Goal: Task Accomplishment & Management: Complete application form

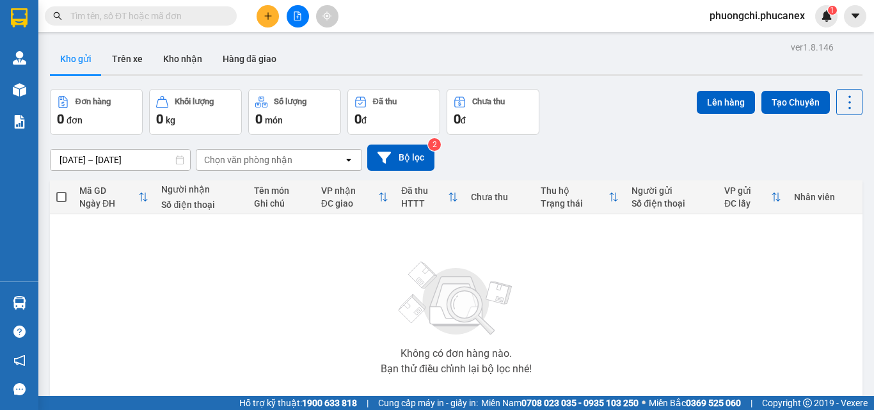
click at [187, 23] on span at bounding box center [141, 15] width 192 height 19
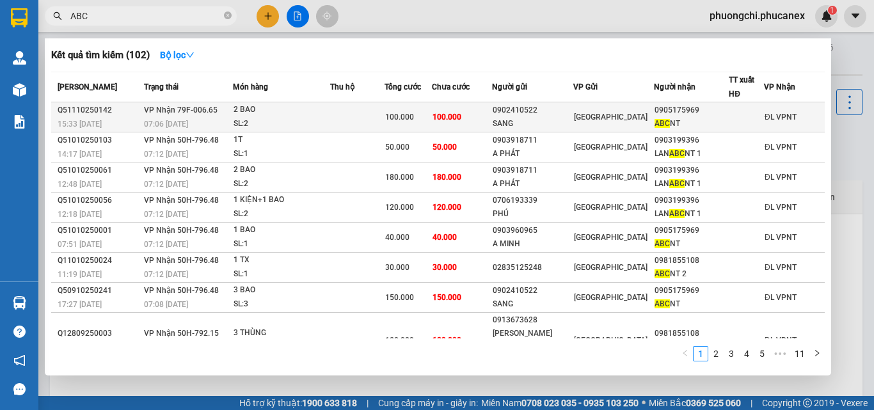
type input "ABC"
click at [314, 111] on div "2 BAO" at bounding box center [281, 110] width 96 height 14
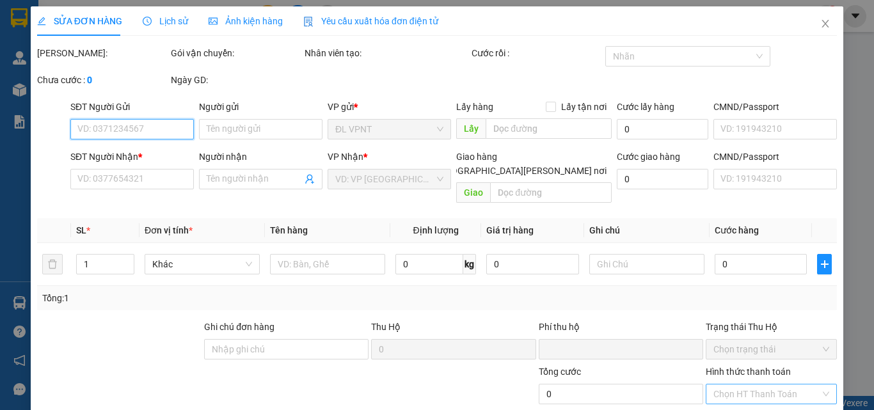
scroll to position [59, 0]
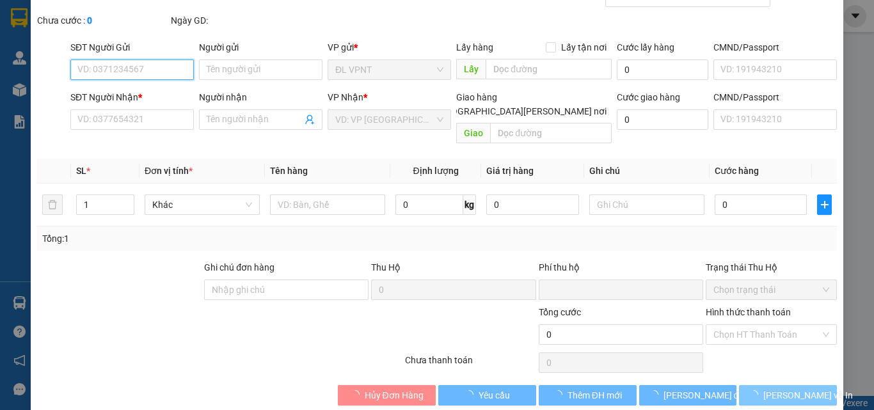
type input "0902410522"
type input "SANG"
type input "0905175969"
type input "ABC NT"
type input "0"
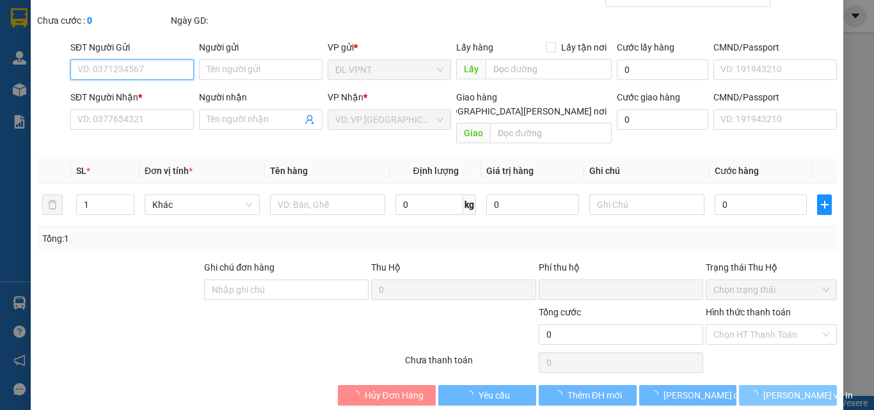
type input "100.000"
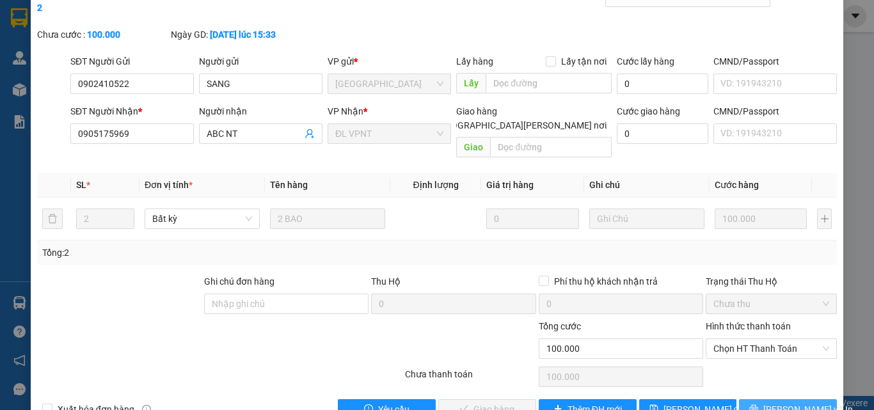
click at [766, 399] on button "[PERSON_NAME] và In" at bounding box center [788, 409] width 98 height 20
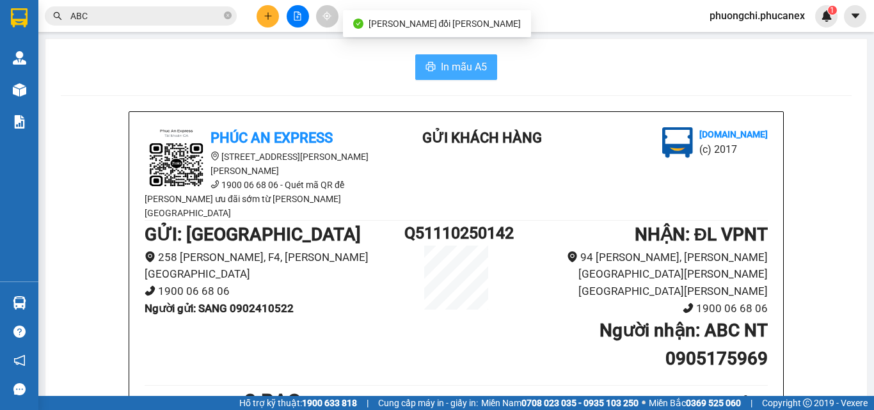
click at [457, 72] on span "In mẫu A5" at bounding box center [464, 67] width 46 height 16
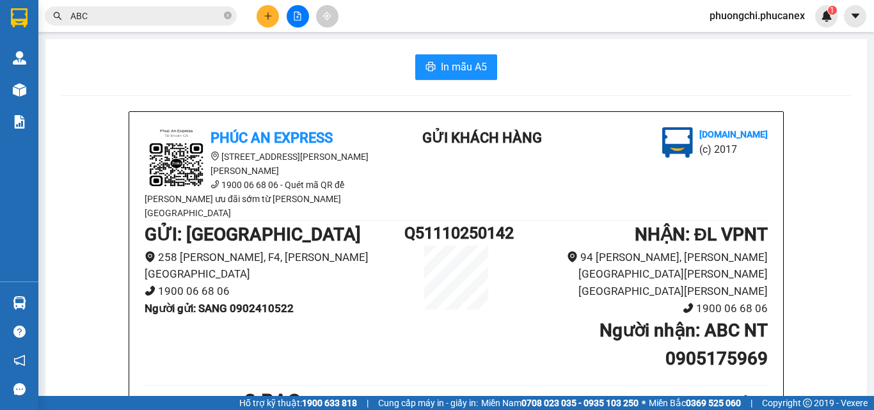
scroll to position [75, 0]
drag, startPoint x: 175, startPoint y: 56, endPoint x: 213, endPoint y: 285, distance: 232.1
click at [177, 56] on div "In mẫu A5" at bounding box center [456, 67] width 791 height 26
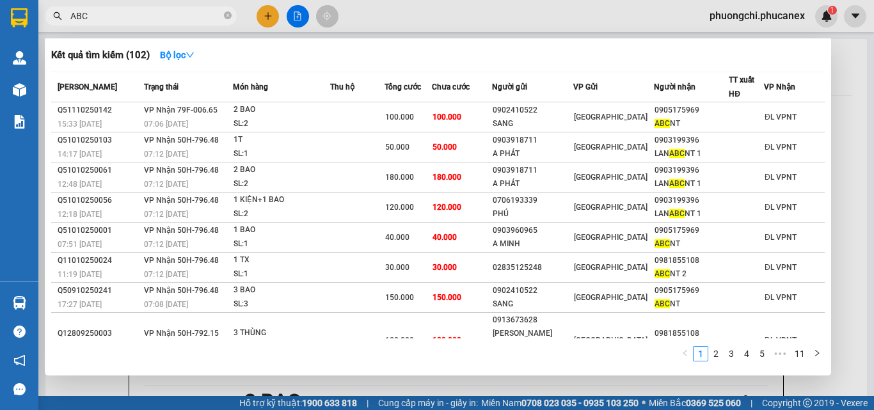
drag, startPoint x: 226, startPoint y: 17, endPoint x: 176, endPoint y: 11, distance: 50.2
click at [226, 16] on icon "close-circle" at bounding box center [228, 16] width 8 height 8
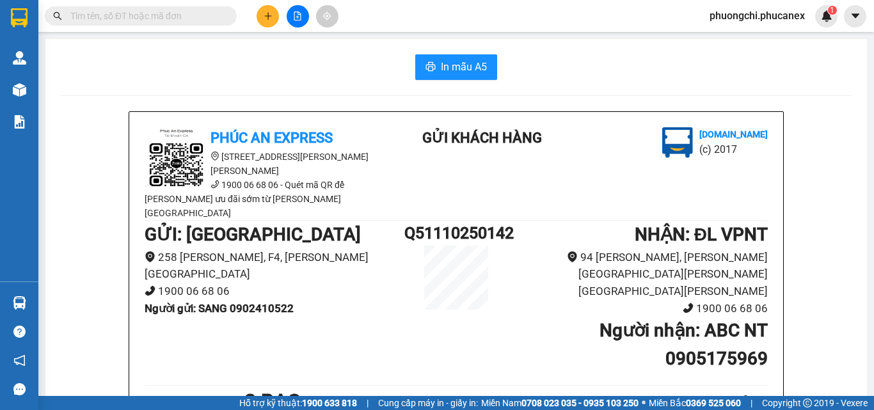
click at [180, 12] on input "text" at bounding box center [145, 16] width 151 height 14
click at [194, 15] on input "text" at bounding box center [145, 16] width 151 height 14
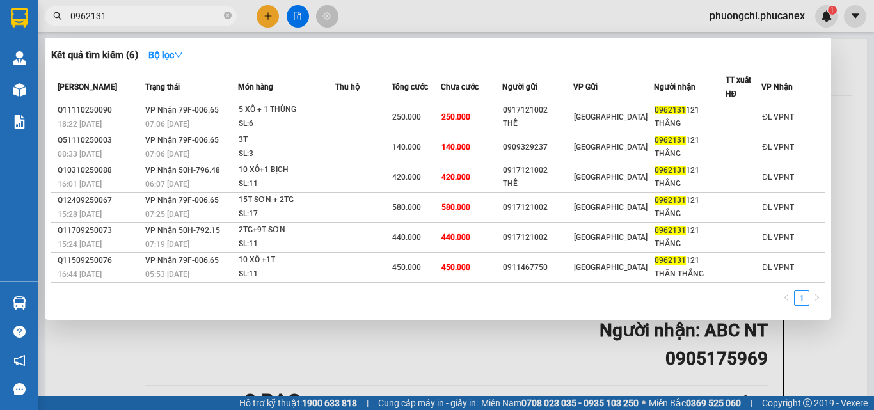
type input "0962131"
click at [226, 16] on icon "close-circle" at bounding box center [228, 16] width 8 height 8
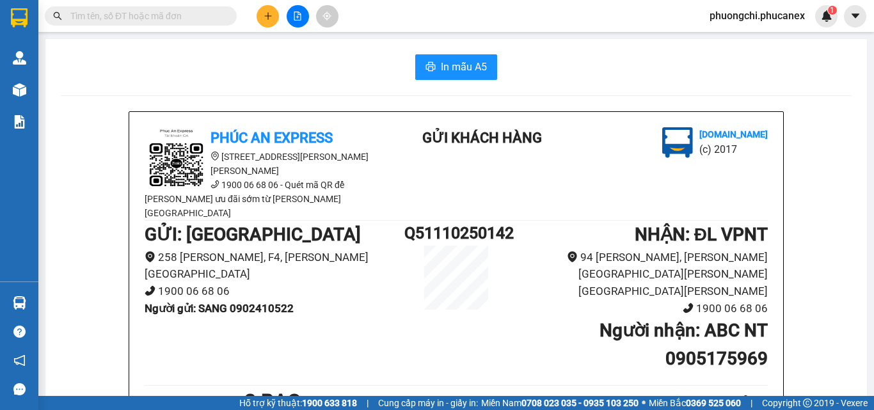
click at [203, 16] on input "text" at bounding box center [145, 16] width 151 height 14
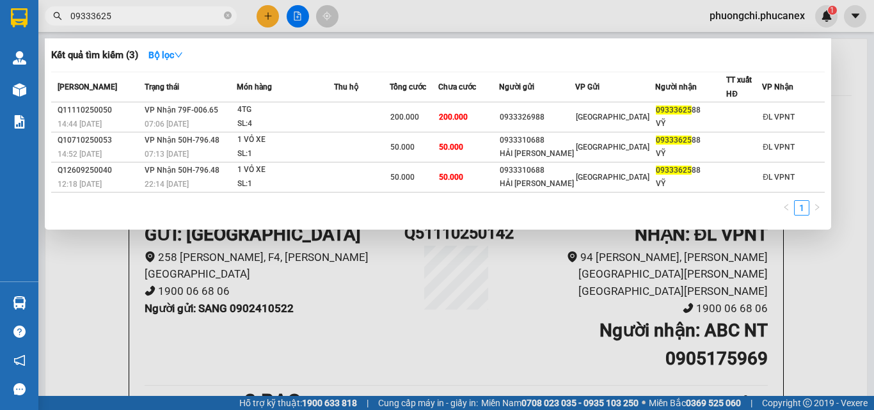
type input "09333625"
click at [626, 60] on div "Kết quả [PERSON_NAME] ( 3 ) Bộ lọc" at bounding box center [437, 55] width 773 height 20
drag, startPoint x: 228, startPoint y: 16, endPoint x: 161, endPoint y: 23, distance: 68.2
click at [217, 22] on span "09333625" at bounding box center [141, 15] width 192 height 19
drag, startPoint x: 228, startPoint y: 15, endPoint x: 186, endPoint y: 17, distance: 42.3
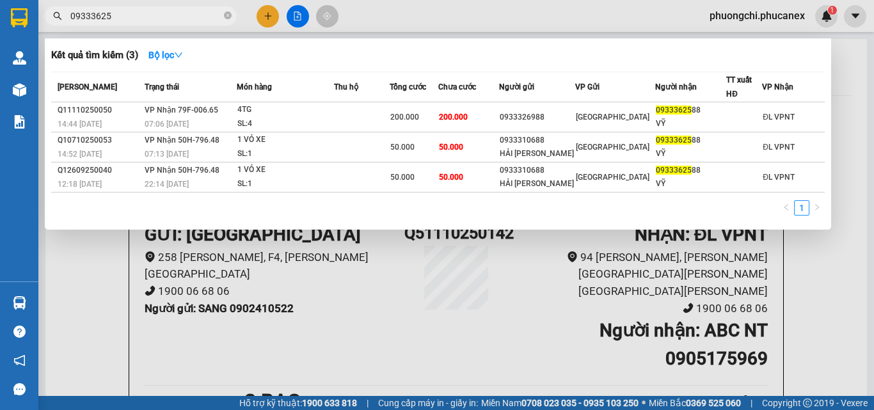
click at [228, 15] on icon "close-circle" at bounding box center [228, 16] width 8 height 8
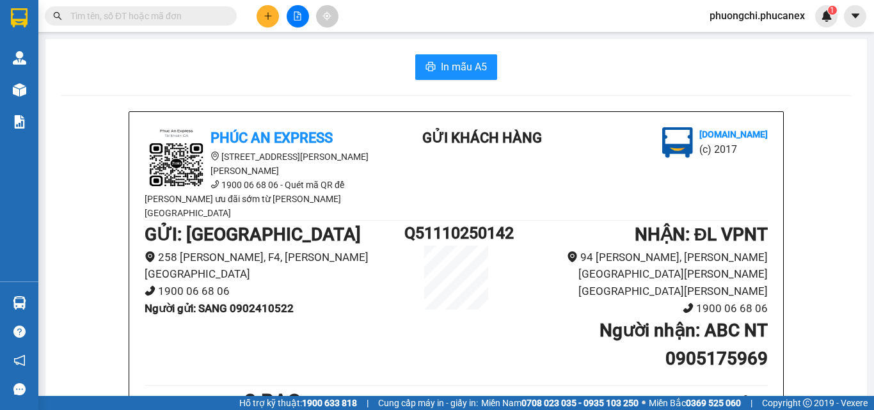
click at [186, 17] on input "text" at bounding box center [145, 16] width 151 height 14
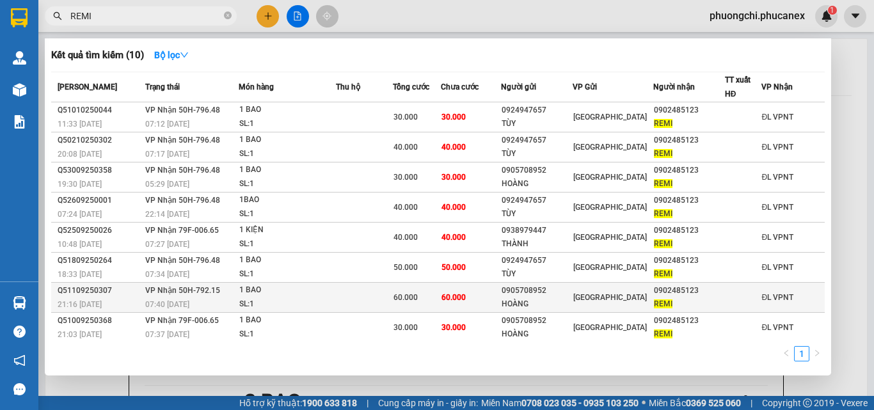
type input "REMI"
drag, startPoint x: 162, startPoint y: 293, endPoint x: 175, endPoint y: 299, distance: 14.6
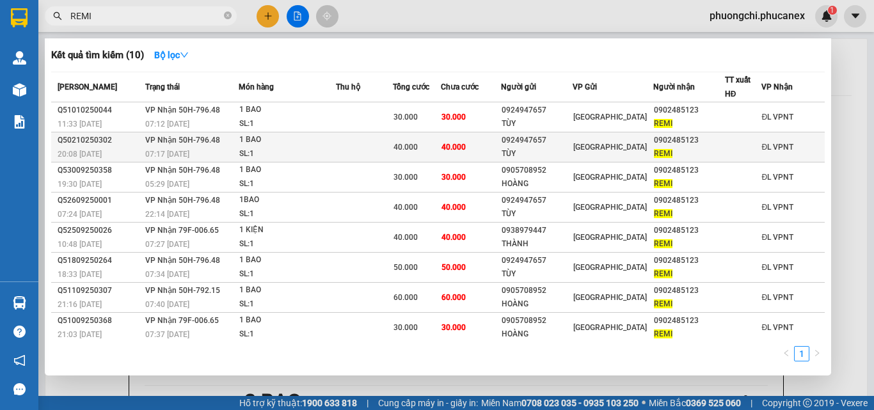
drag, startPoint x: 175, startPoint y: 299, endPoint x: 530, endPoint y: 156, distance: 382.5
click at [530, 156] on div "TÙY" at bounding box center [536, 153] width 70 height 13
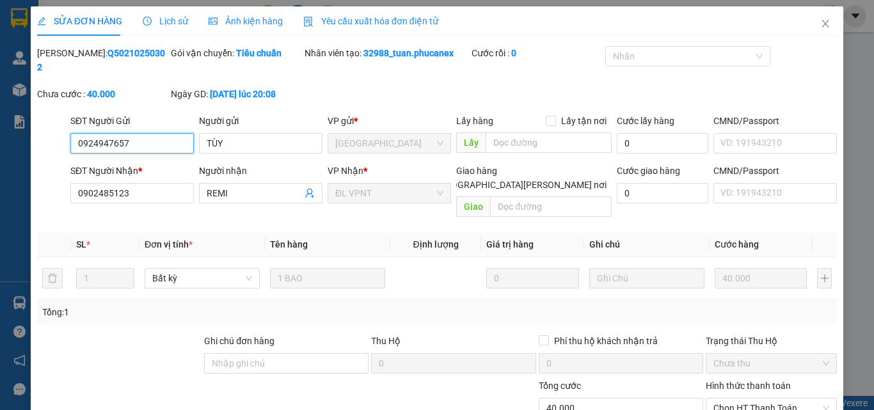
type input "0924947657"
type input "TÙY"
type input "0902485123"
type input "REMI"
type input "0"
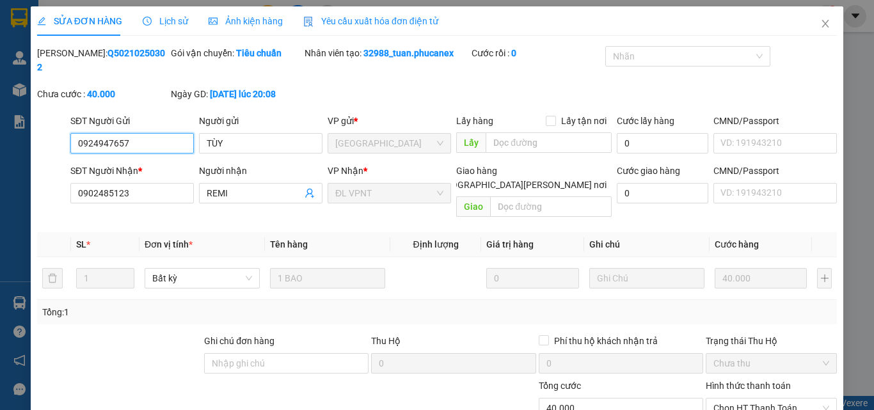
type input "40.000"
click at [808, 21] on span "Close" at bounding box center [825, 24] width 36 height 36
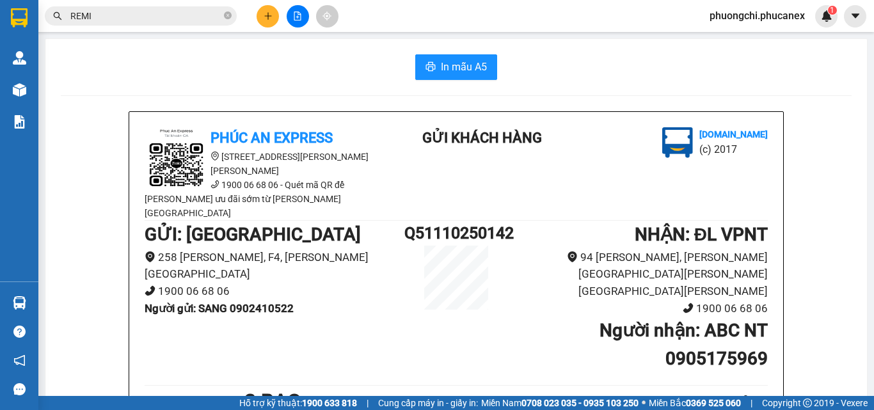
click at [814, 22] on span "phuongchi.phucanex" at bounding box center [757, 16] width 116 height 16
click at [227, 14] on icon "close-circle" at bounding box center [228, 16] width 8 height 8
click at [161, 17] on input "text" at bounding box center [145, 16] width 151 height 14
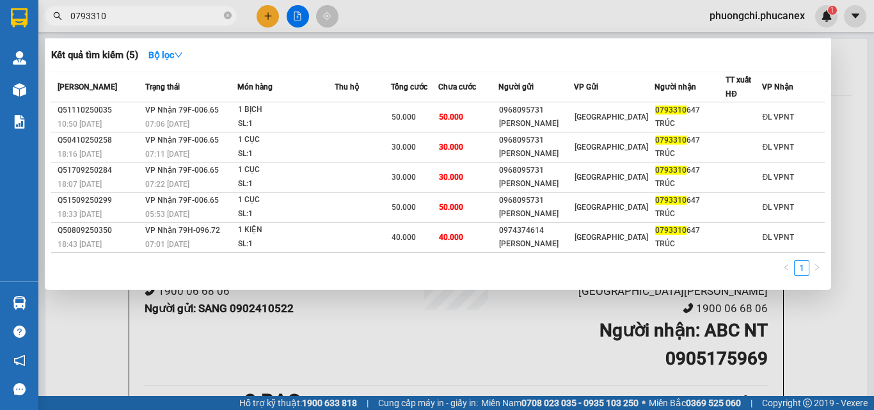
type input "0793310"
click at [224, 10] on span at bounding box center [228, 16] width 8 height 12
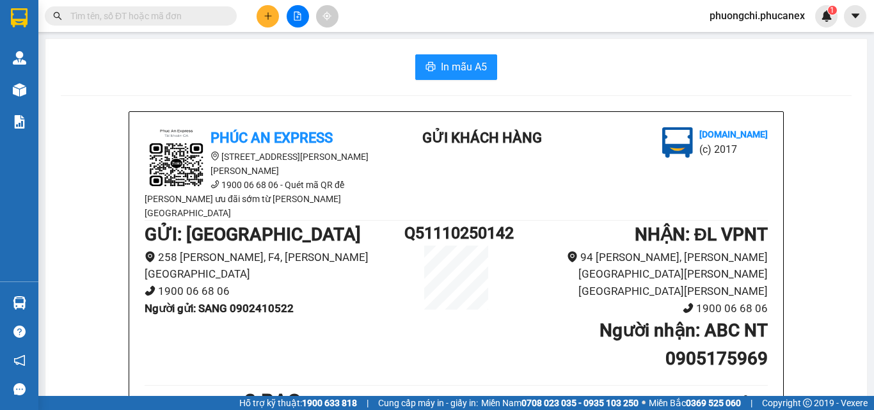
click at [174, 15] on input "text" at bounding box center [145, 16] width 151 height 14
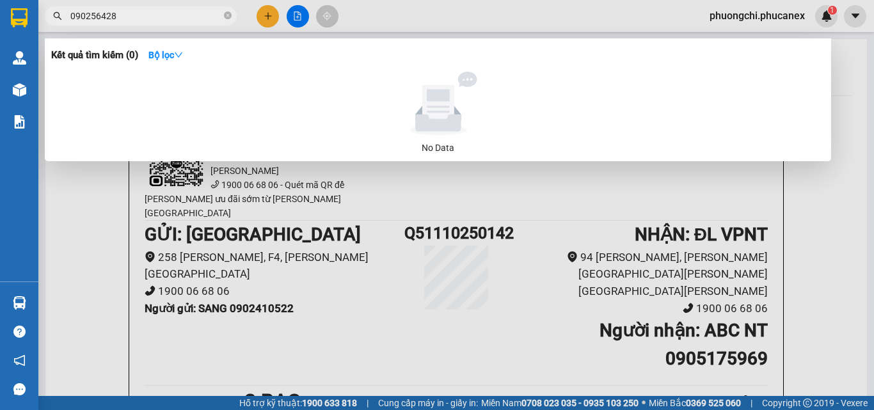
type input "0902356428"
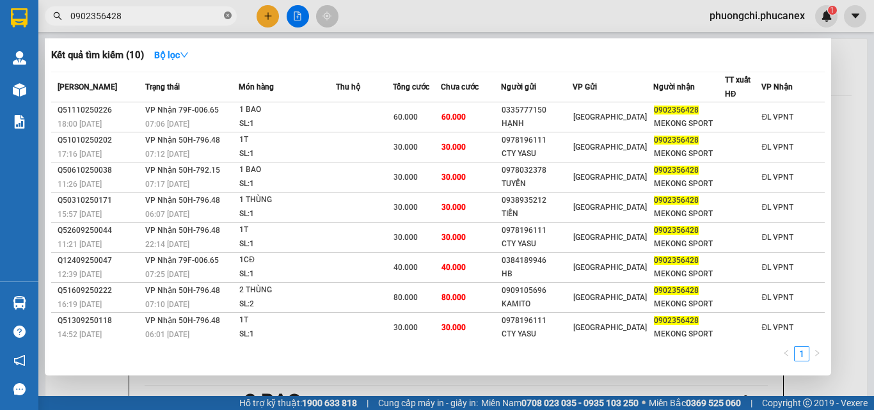
click at [226, 14] on icon "close-circle" at bounding box center [228, 16] width 8 height 8
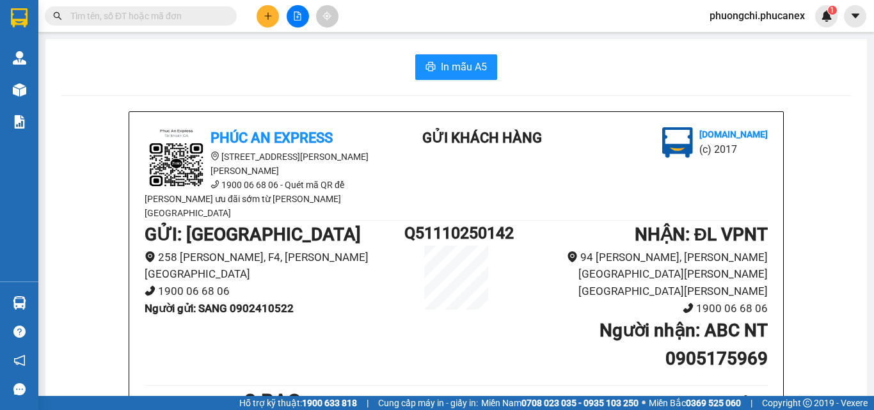
click at [194, 13] on input "text" at bounding box center [145, 16] width 151 height 14
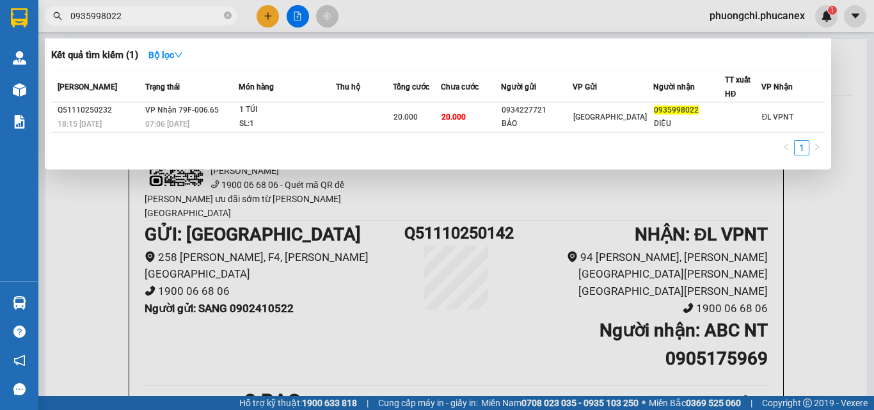
type input "0935998022"
click at [226, 15] on icon "close-circle" at bounding box center [228, 16] width 8 height 8
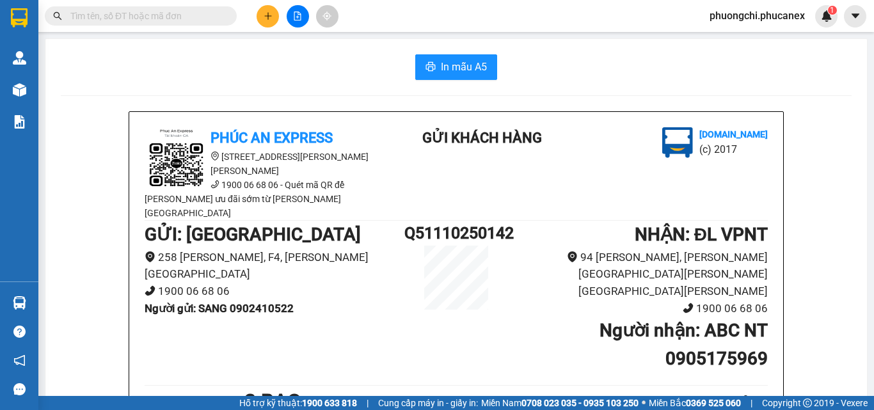
click at [199, 17] on input "text" at bounding box center [145, 16] width 151 height 14
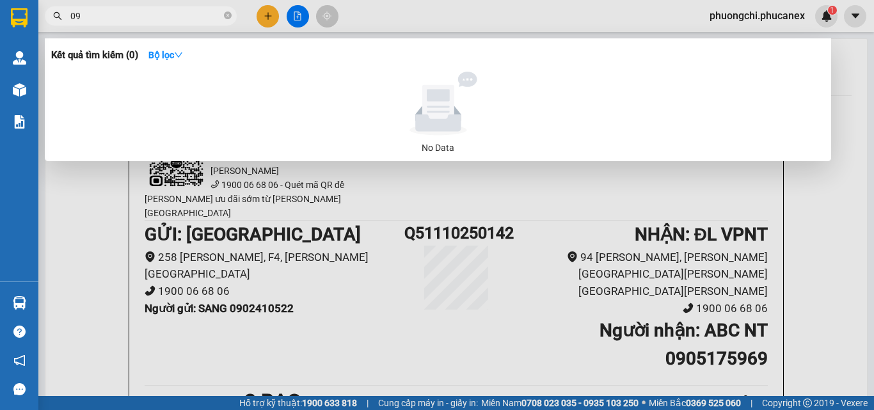
type input "0"
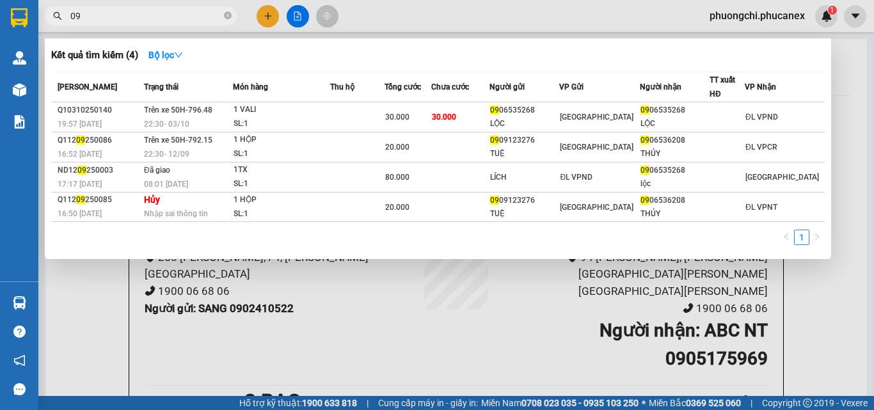
type input "0"
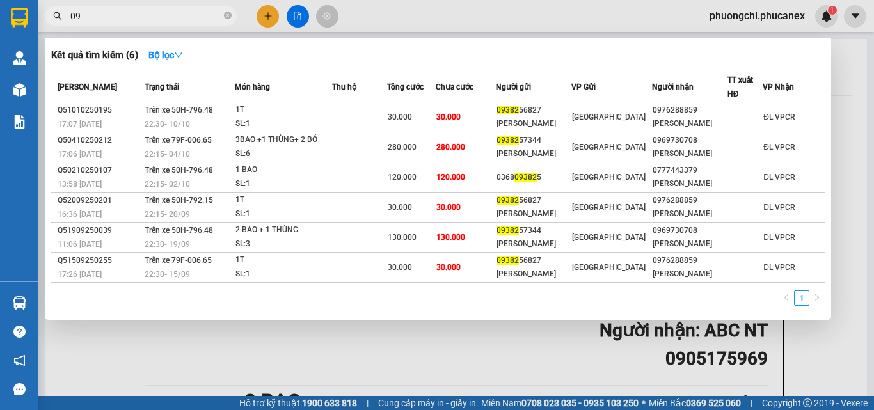
type input "0"
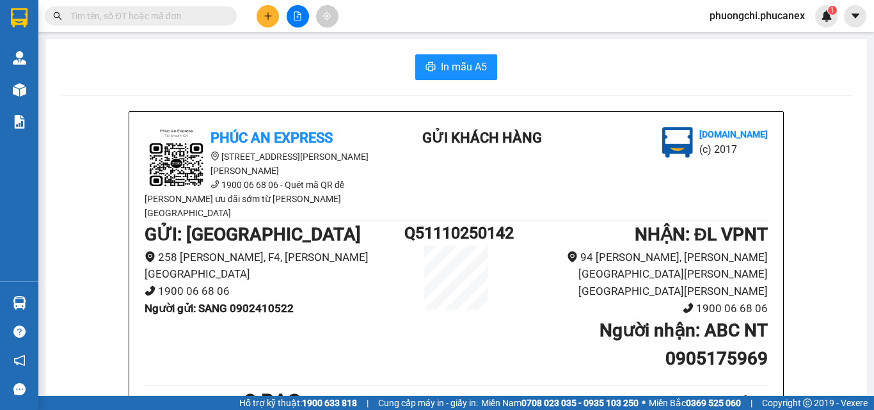
click at [178, 19] on input "text" at bounding box center [145, 16] width 151 height 14
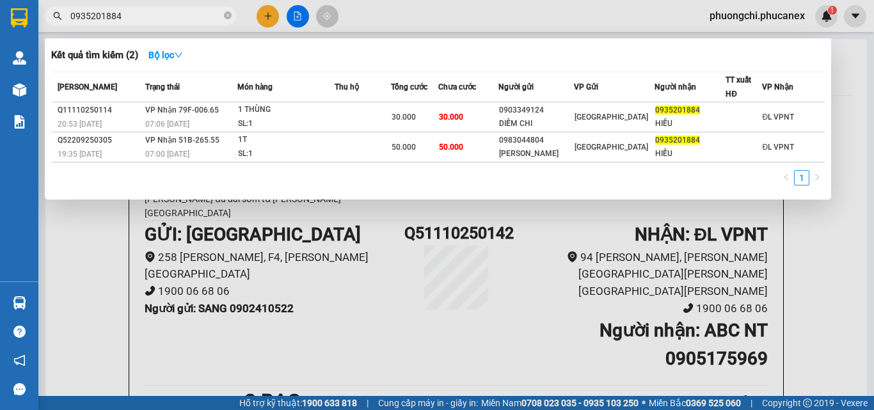
type input "0935201884"
click at [223, 15] on span "0935201884" at bounding box center [141, 15] width 192 height 19
click at [222, 17] on span "0935201884" at bounding box center [141, 15] width 192 height 19
drag, startPoint x: 228, startPoint y: 17, endPoint x: 193, endPoint y: 19, distance: 35.9
click at [228, 17] on icon "close-circle" at bounding box center [228, 16] width 8 height 8
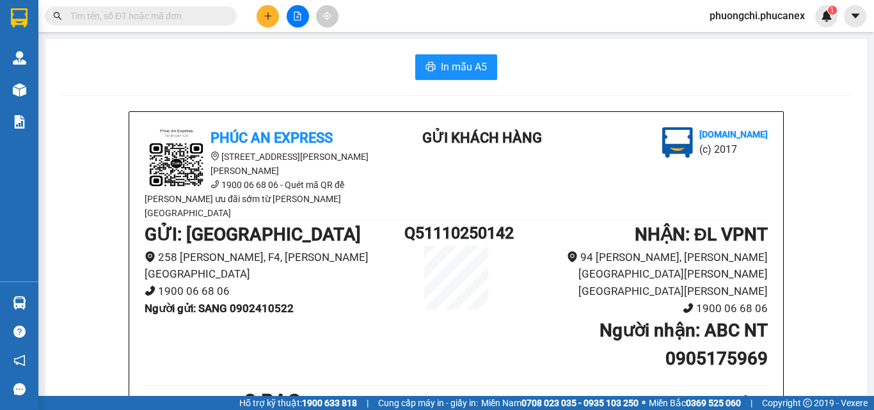
click at [193, 19] on input "text" at bounding box center [145, 16] width 151 height 14
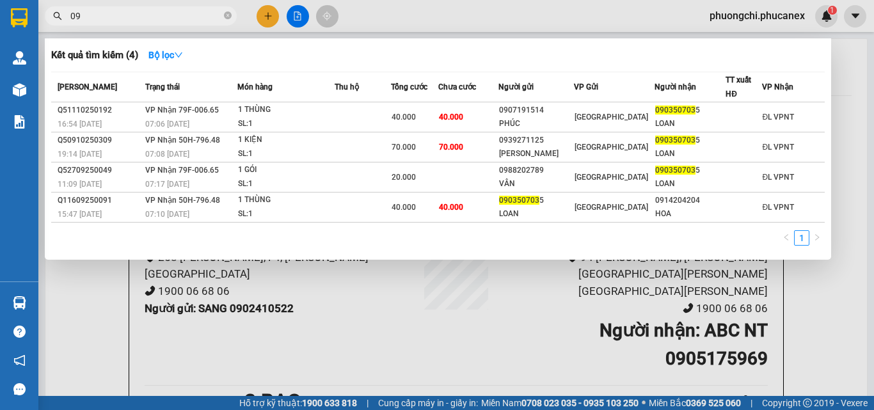
type input "0"
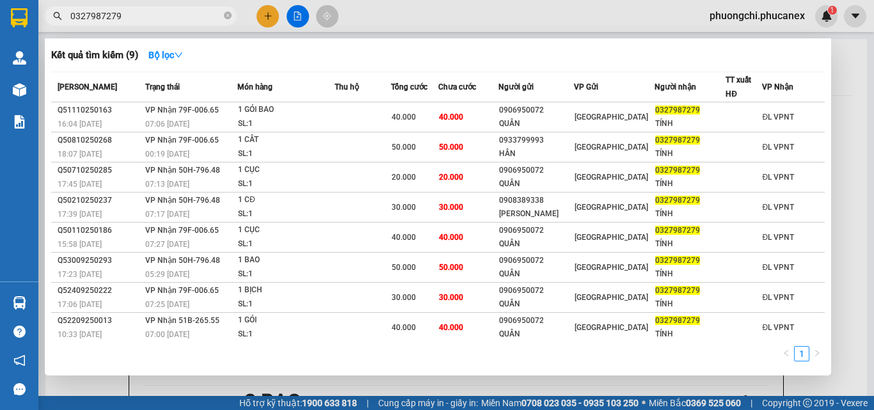
type input "0327987279"
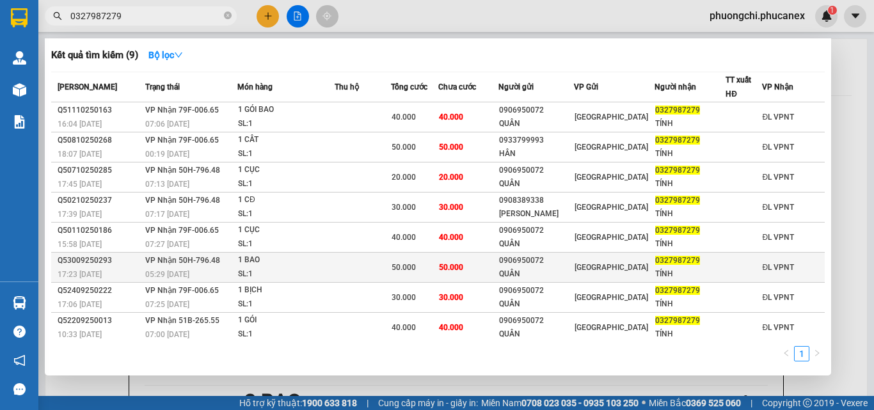
click at [136, 254] on div "Q53009250293" at bounding box center [100, 260] width 84 height 13
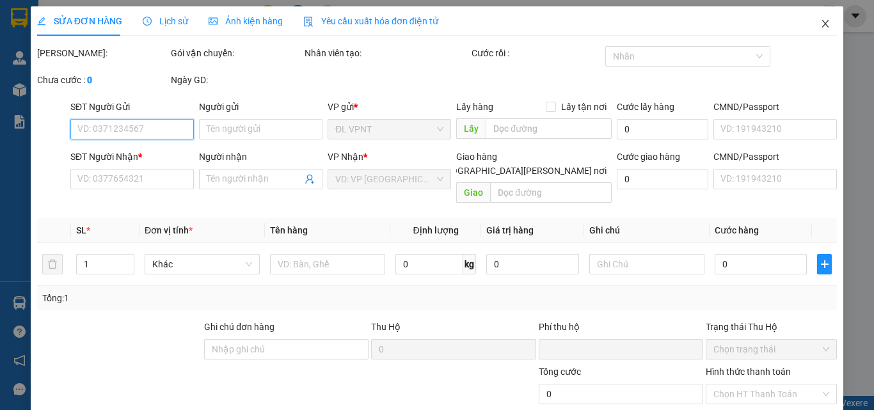
type input "0906950072"
type input "QUÂN"
type input "0327987279"
type input "TÍNH"
type input "0"
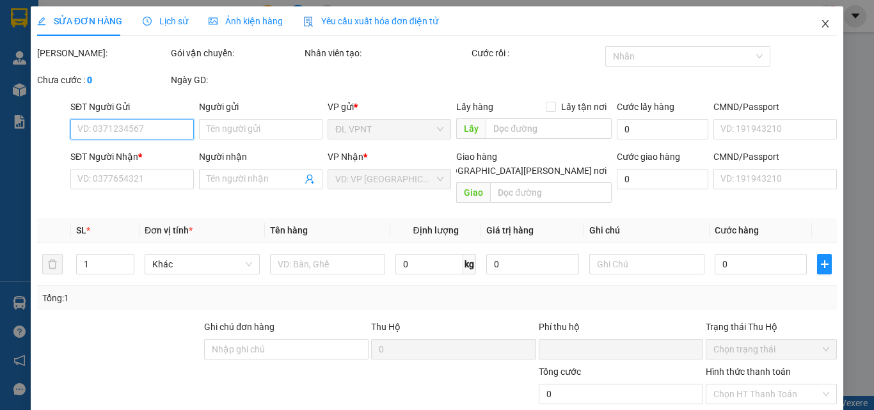
type input "50.000"
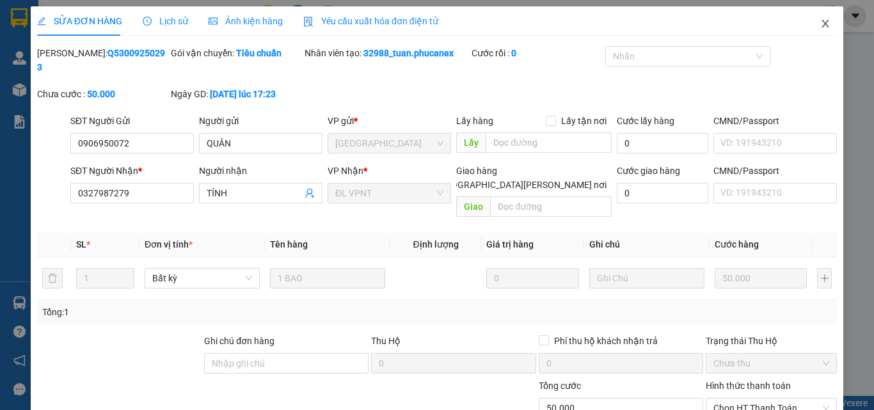
click at [820, 24] on icon "close" at bounding box center [825, 24] width 10 height 10
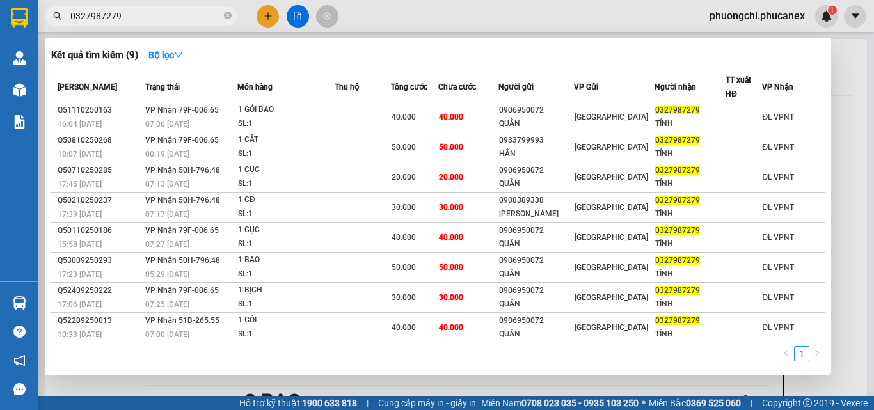
click at [193, 17] on input "0327987279" at bounding box center [145, 16] width 151 height 14
click at [223, 16] on span "0327987279" at bounding box center [141, 15] width 192 height 19
click at [226, 16] on icon "close-circle" at bounding box center [228, 16] width 8 height 8
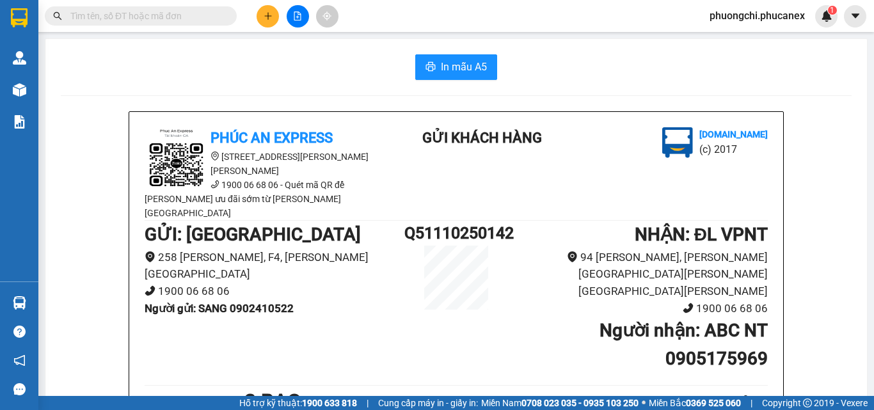
click at [182, 18] on input "text" at bounding box center [145, 16] width 151 height 14
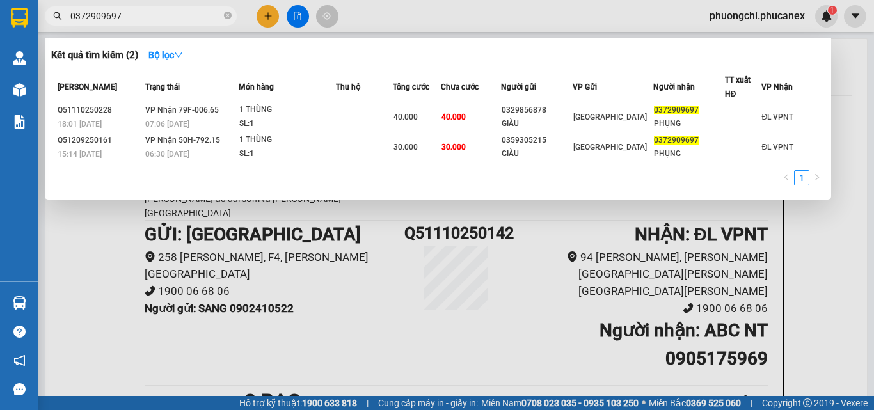
type input "0372909697"
click at [228, 22] on span at bounding box center [228, 16] width 8 height 12
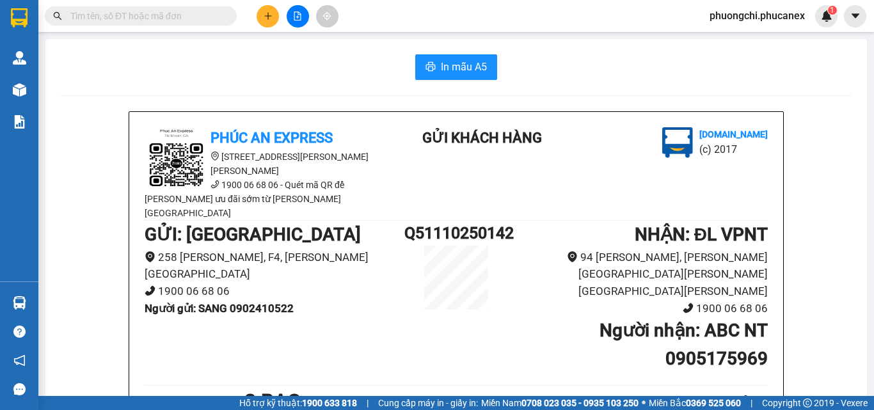
click at [229, 16] on span at bounding box center [228, 16] width 8 height 14
click at [199, 17] on input "text" at bounding box center [145, 16] width 151 height 14
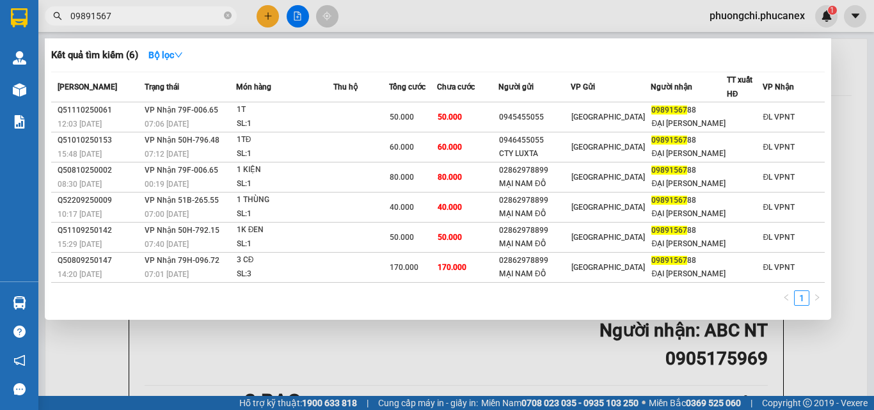
type input "09891567"
drag, startPoint x: 226, startPoint y: 15, endPoint x: 196, endPoint y: 18, distance: 30.2
click at [226, 15] on icon "close-circle" at bounding box center [228, 16] width 8 height 8
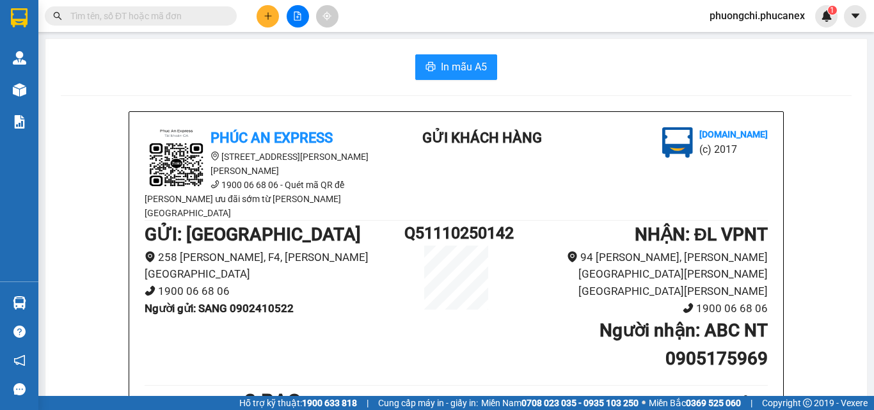
click at [191, 19] on input "text" at bounding box center [145, 16] width 151 height 14
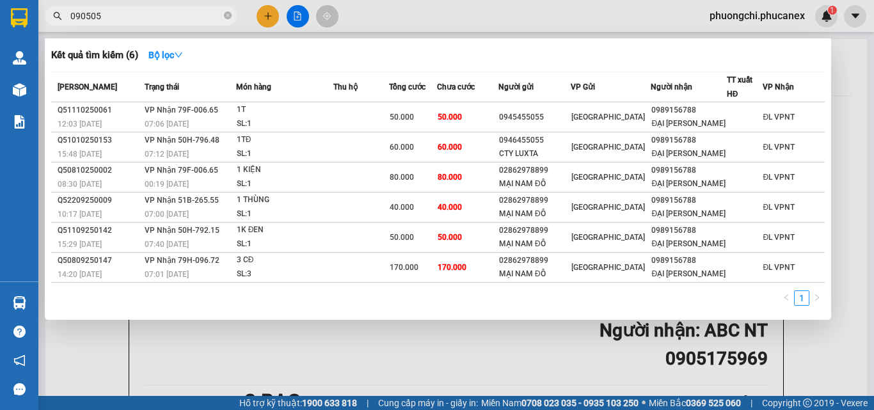
type input "0905057"
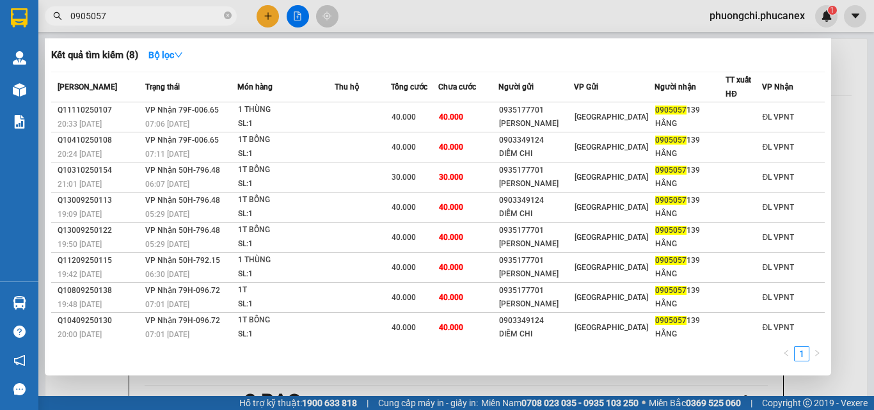
drag, startPoint x: 230, startPoint y: 16, endPoint x: 221, endPoint y: 16, distance: 9.0
click at [226, 16] on icon "close-circle" at bounding box center [228, 16] width 8 height 8
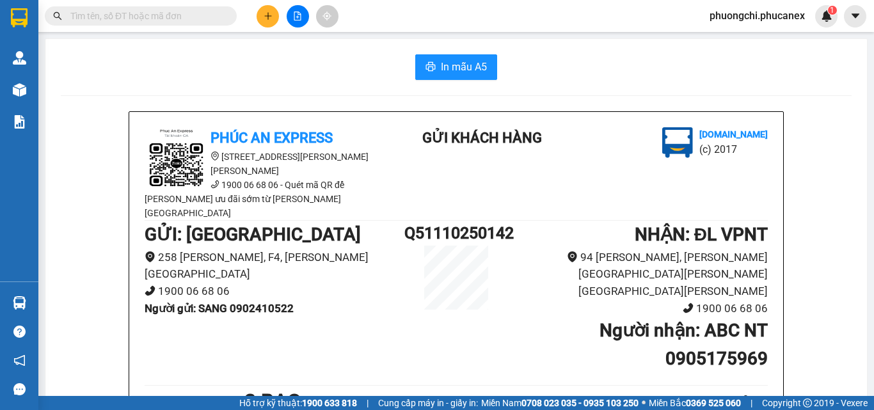
click at [201, 14] on input "text" at bounding box center [145, 16] width 151 height 14
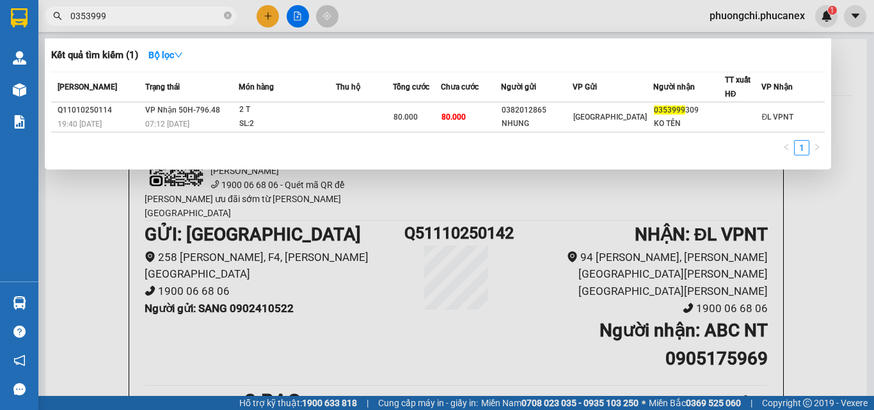
type input "0353999"
click at [227, 15] on icon "close-circle" at bounding box center [228, 16] width 8 height 8
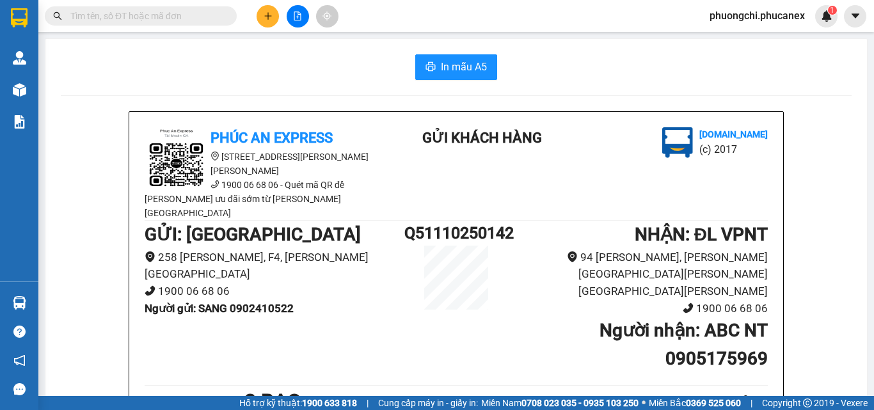
click at [159, 19] on input "text" at bounding box center [145, 16] width 151 height 14
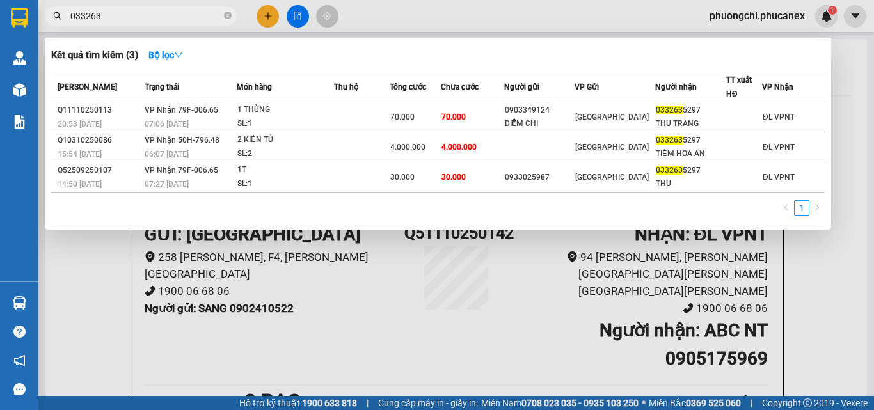
type input "033263"
click at [224, 17] on icon "close-circle" at bounding box center [228, 16] width 8 height 8
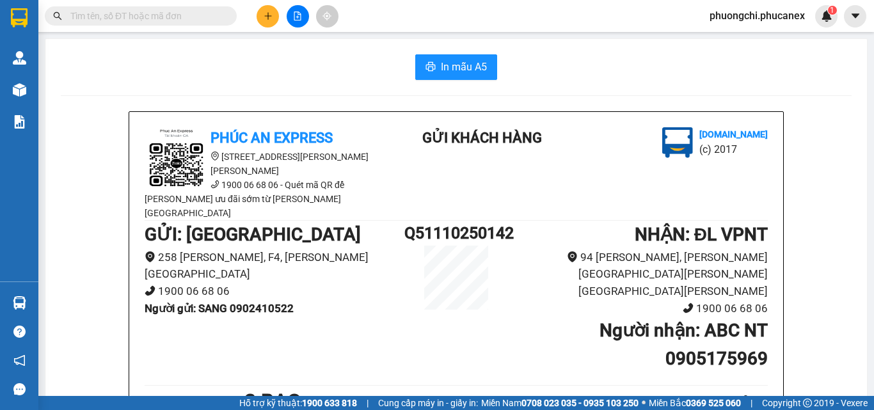
click at [198, 15] on input "text" at bounding box center [145, 16] width 151 height 14
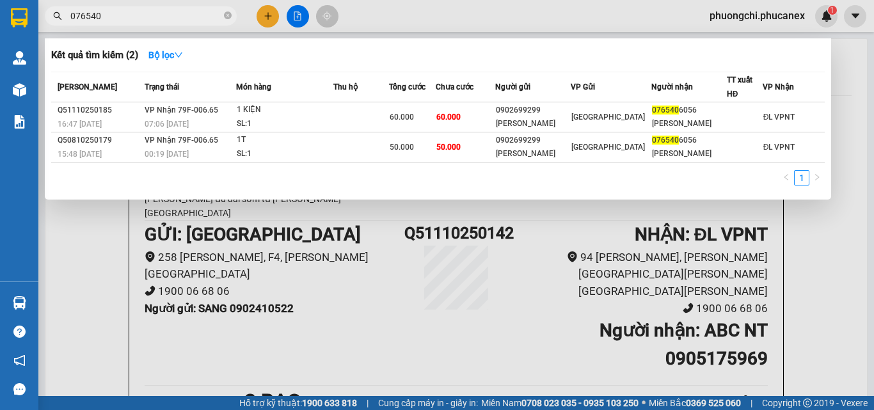
type input "076540"
drag, startPoint x: 228, startPoint y: 16, endPoint x: 177, endPoint y: 18, distance: 51.2
click at [228, 16] on icon "close-circle" at bounding box center [228, 16] width 8 height 8
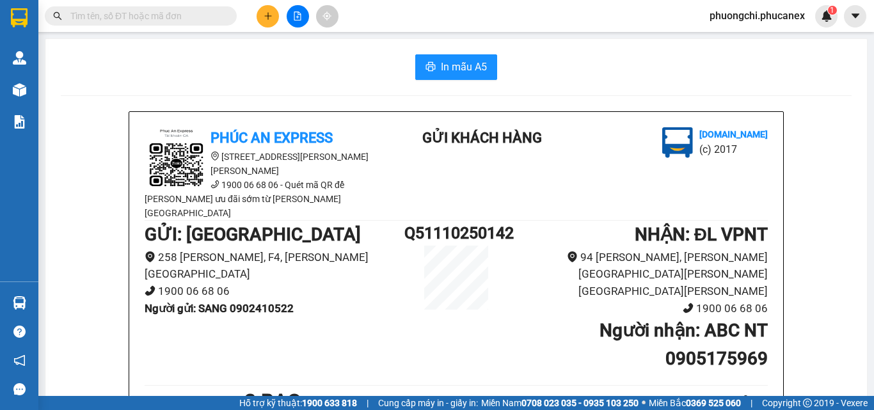
click at [177, 18] on input "text" at bounding box center [145, 16] width 151 height 14
paste input "Q11110250094"
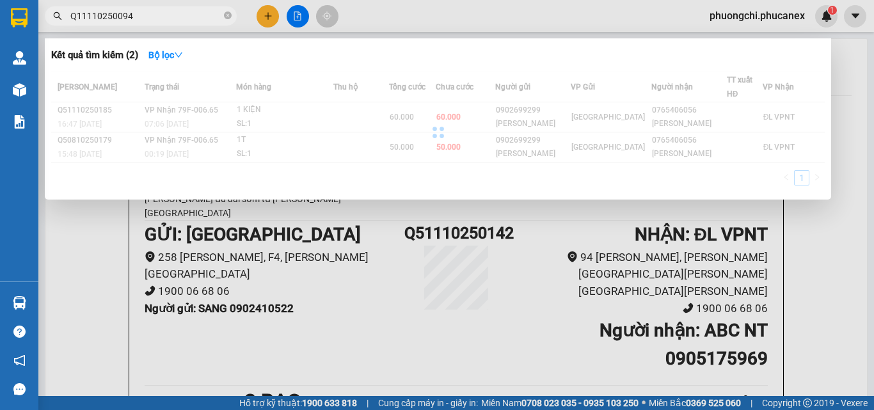
type input "Q11110250094"
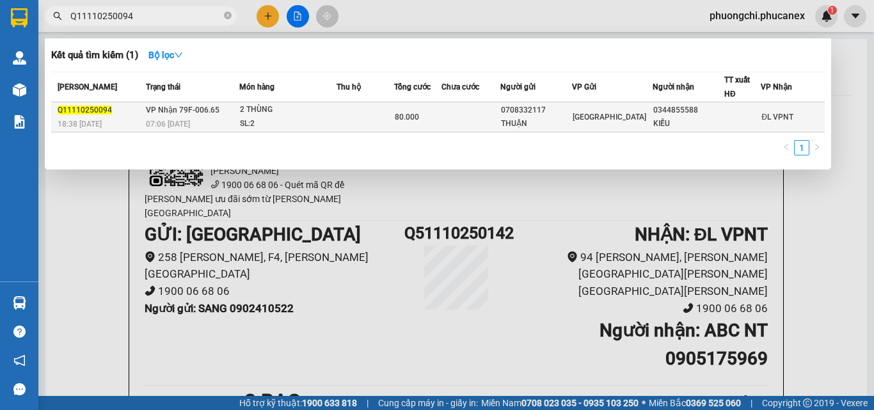
click at [684, 106] on div "0344855588" at bounding box center [688, 110] width 70 height 13
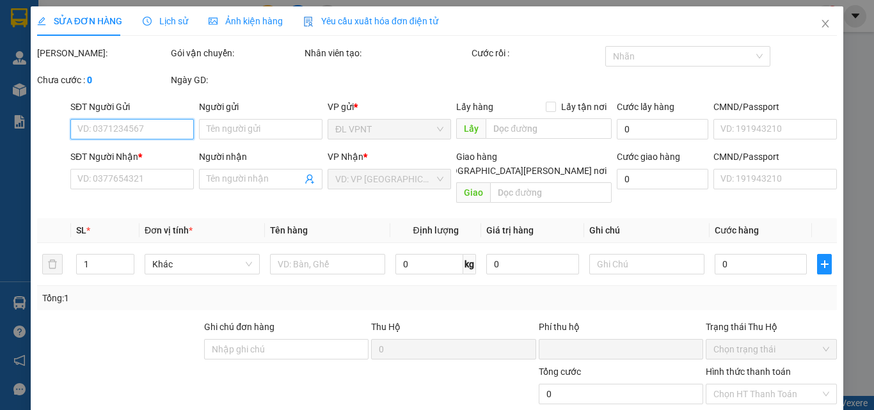
scroll to position [66, 0]
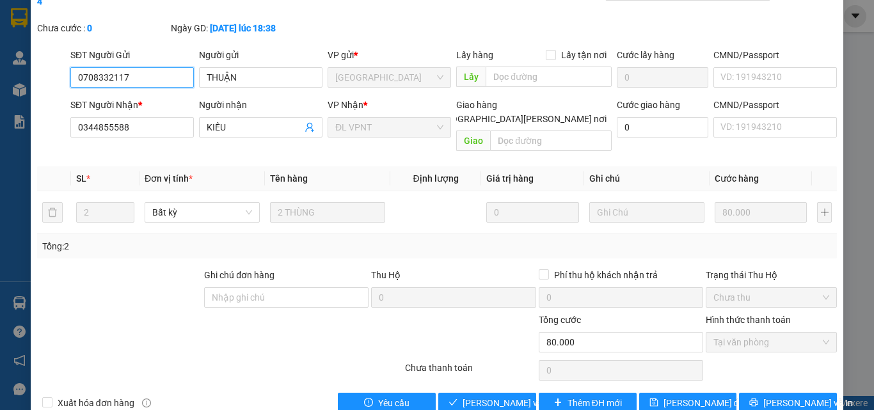
type input "0708332117"
type input "THUẬN"
type input "0344855588"
type input "KIỀU"
type input "0"
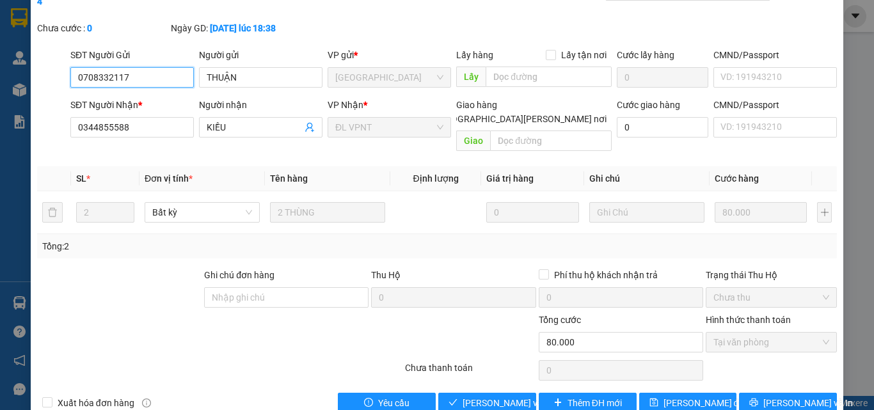
type input "80.000"
click at [512, 396] on button "Giao hàng" at bounding box center [487, 403] width 98 height 20
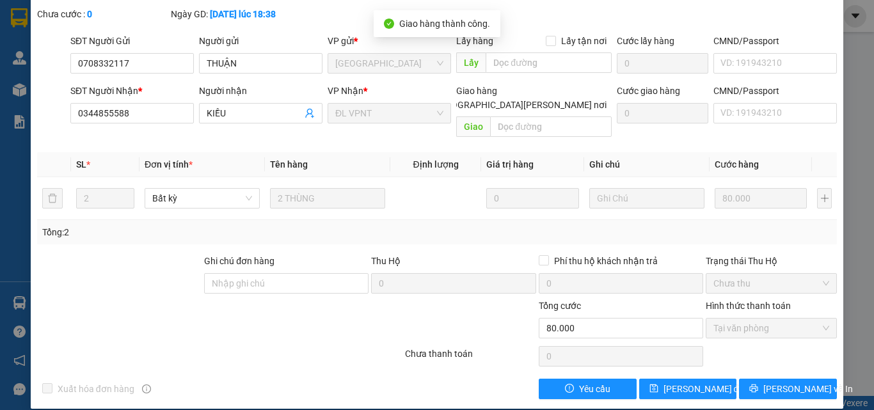
scroll to position [0, 0]
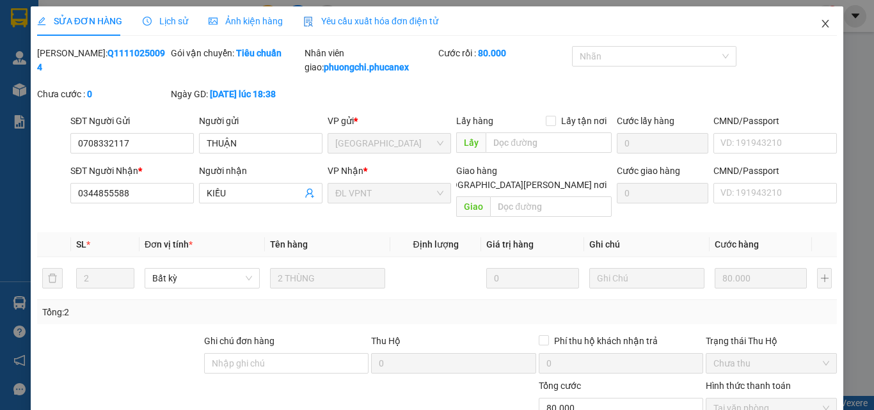
click at [815, 19] on span "Close" at bounding box center [825, 24] width 36 height 36
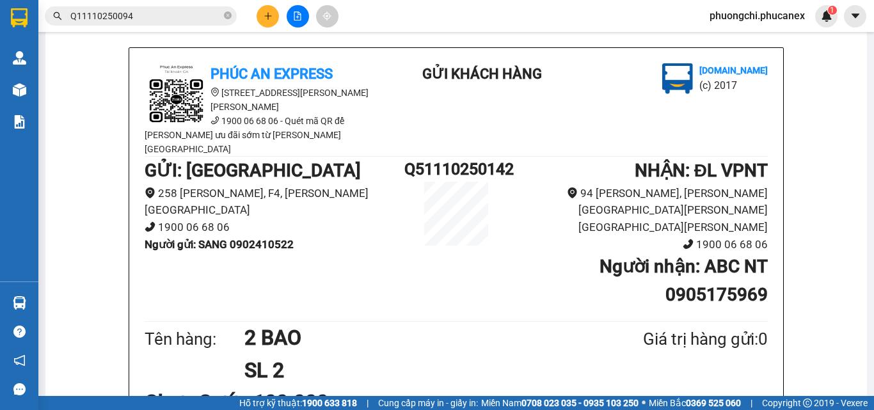
scroll to position [256, 0]
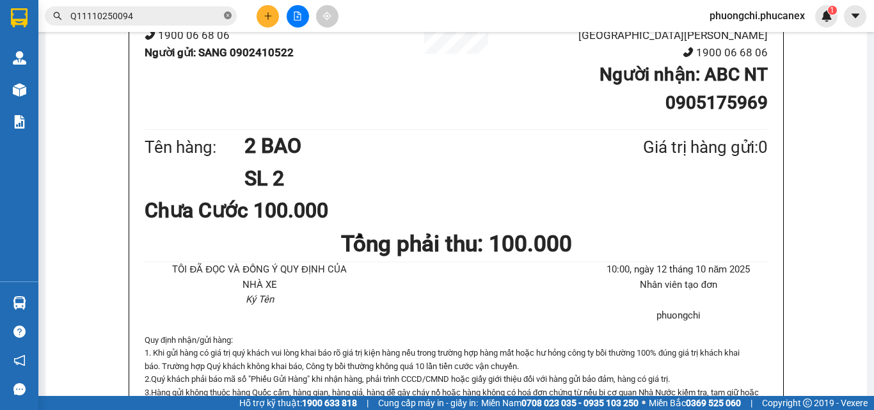
click at [229, 16] on icon "close-circle" at bounding box center [228, 16] width 8 height 8
click at [188, 15] on input "text" at bounding box center [145, 16] width 151 height 14
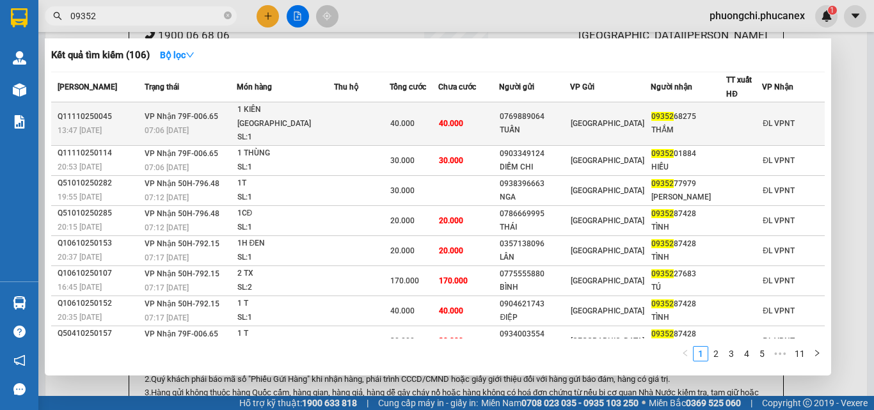
type input "09352"
click at [418, 107] on td "40.000" at bounding box center [413, 123] width 49 height 43
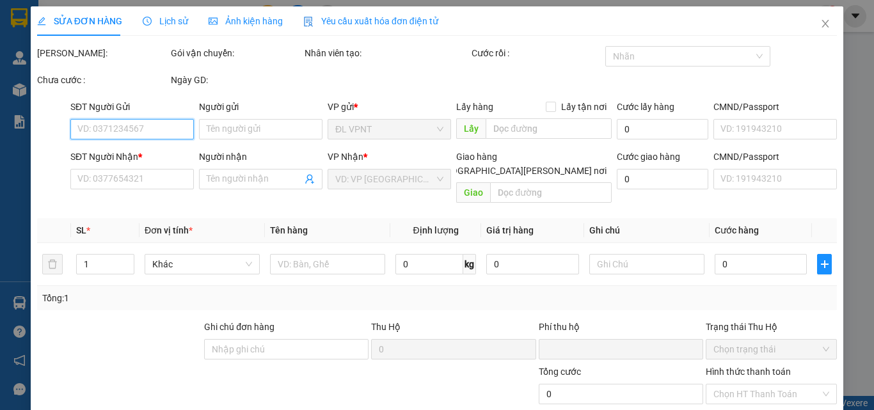
scroll to position [66, 0]
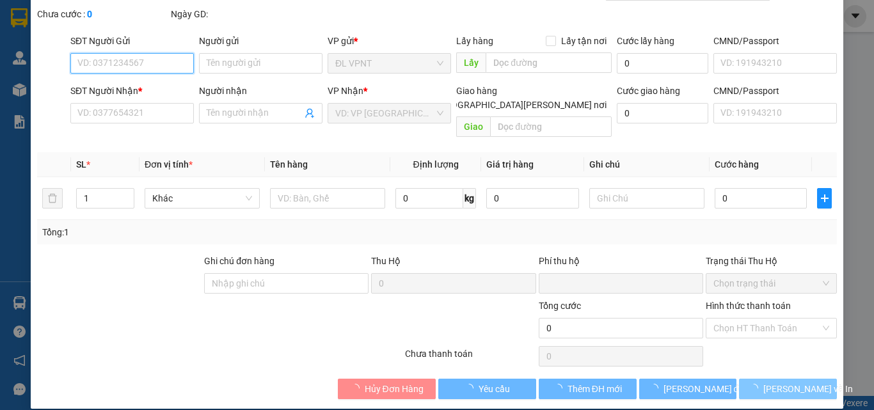
type input "0769889064"
type input "TUẤN"
type input "0935268275"
type input "THẮM"
type input "0"
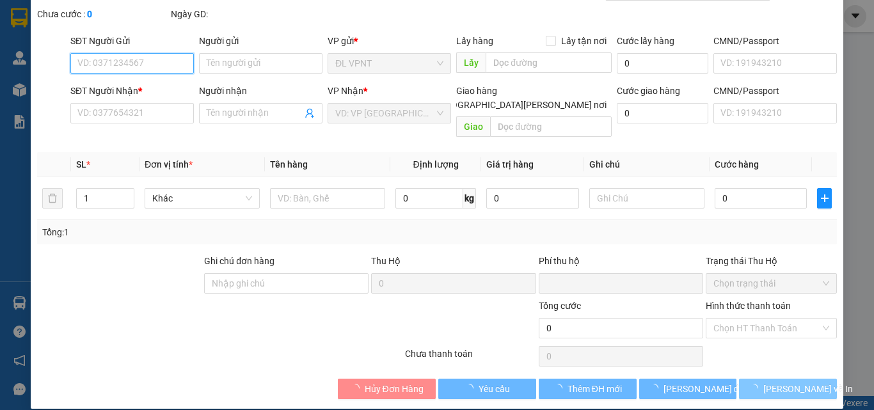
type input "40.000"
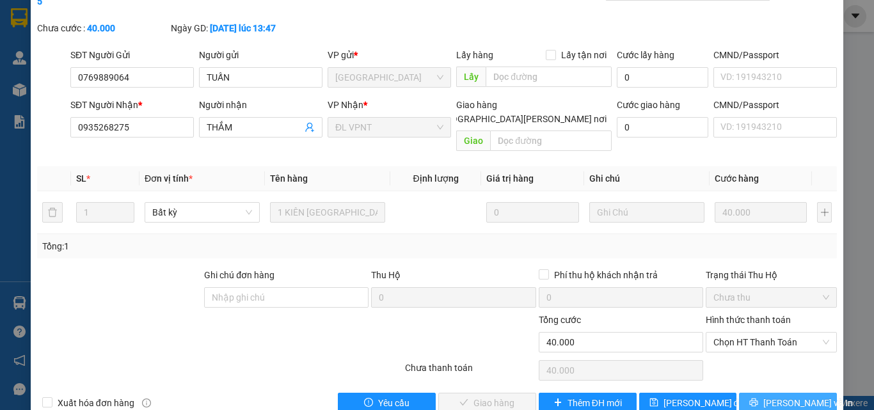
click at [791, 396] on span "[PERSON_NAME] và In" at bounding box center [808, 403] width 90 height 14
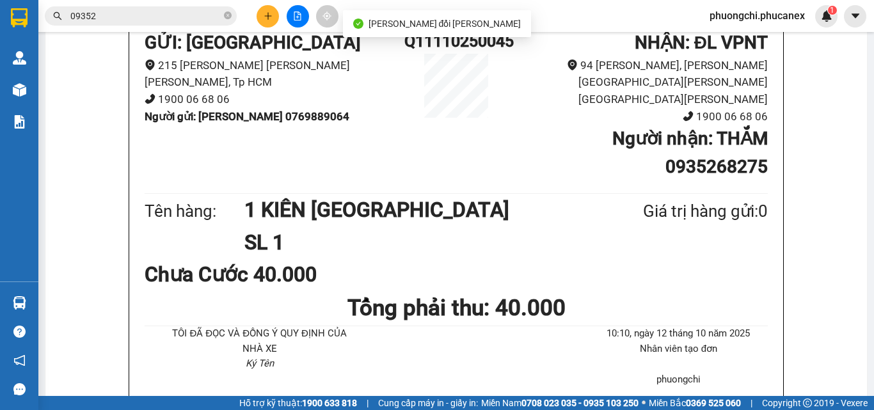
scroll to position [64, 0]
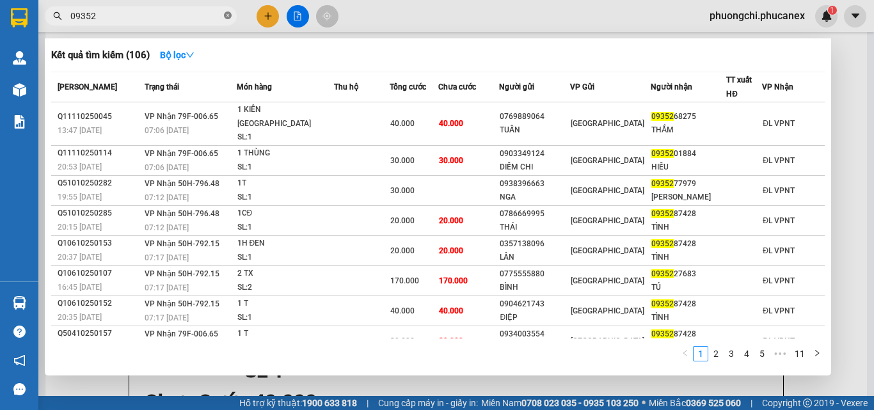
click at [226, 15] on icon "close-circle" at bounding box center [228, 16] width 8 height 8
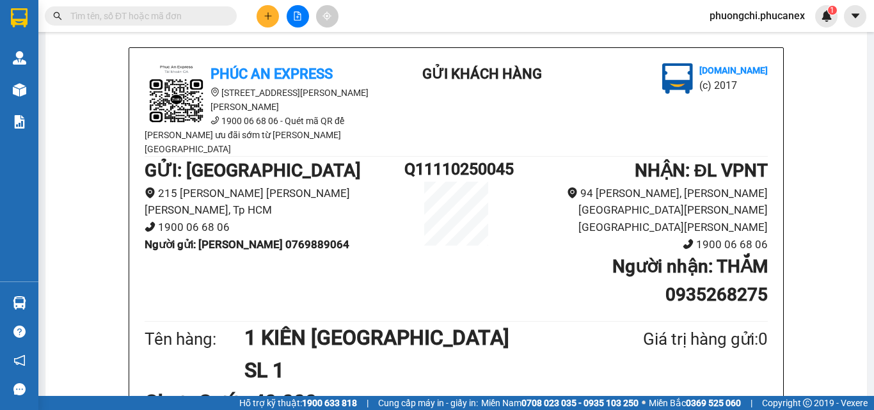
click at [187, 18] on input "text" at bounding box center [145, 16] width 151 height 14
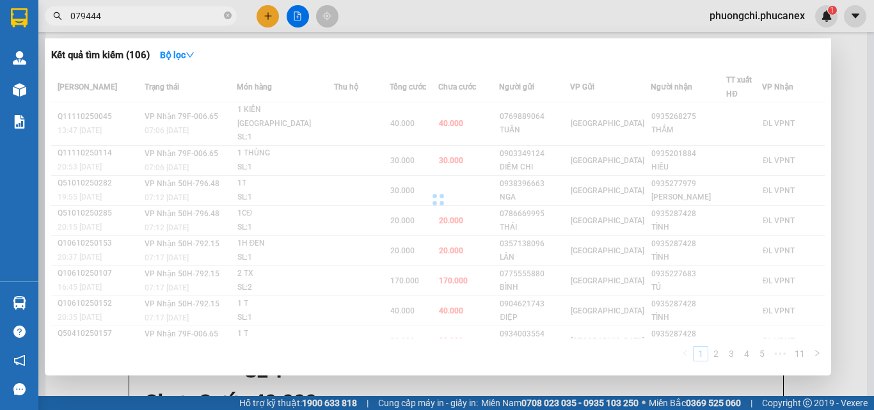
type input "0794444"
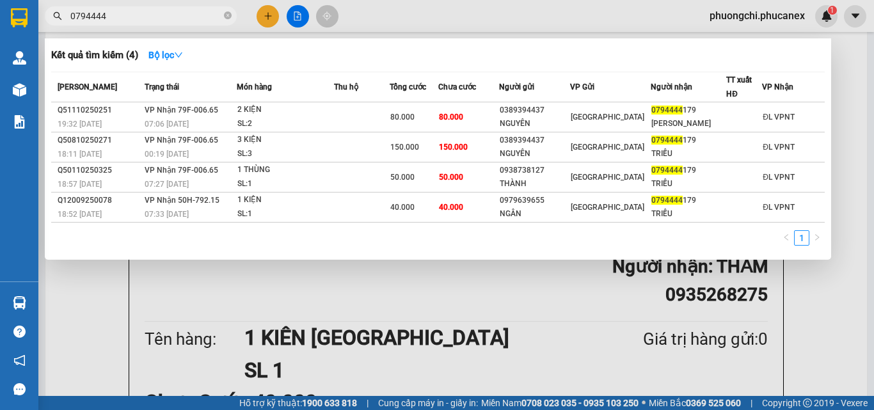
drag, startPoint x: 229, startPoint y: 17, endPoint x: 216, endPoint y: 14, distance: 13.0
click at [227, 16] on icon "close-circle" at bounding box center [228, 16] width 8 height 8
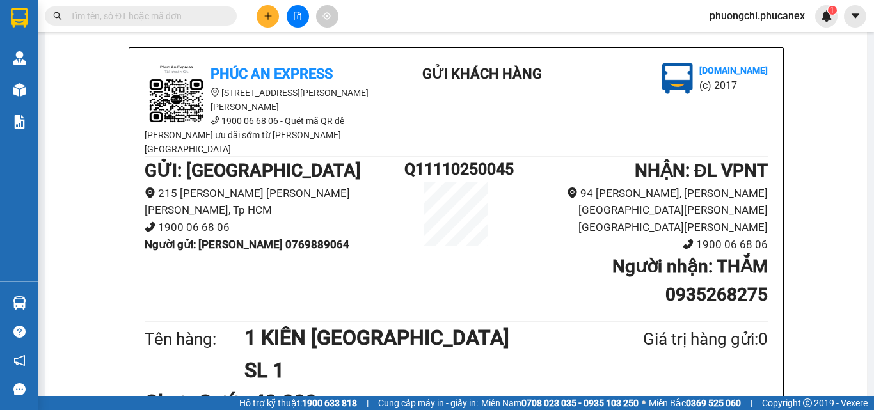
click at [209, 14] on input "text" at bounding box center [145, 16] width 151 height 14
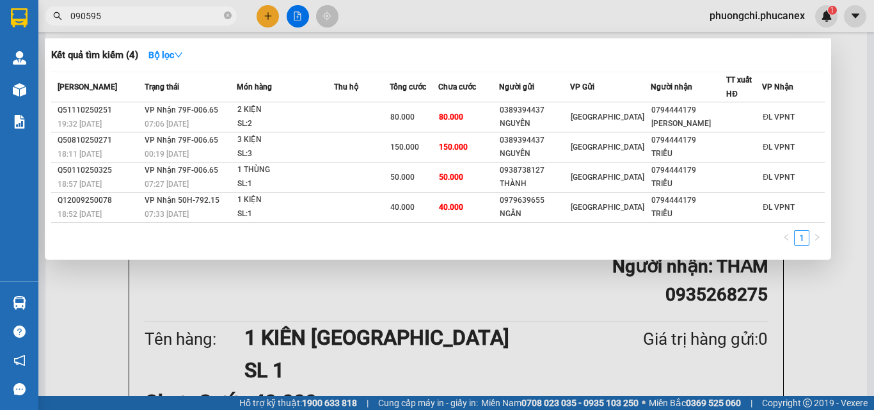
type input "0905954"
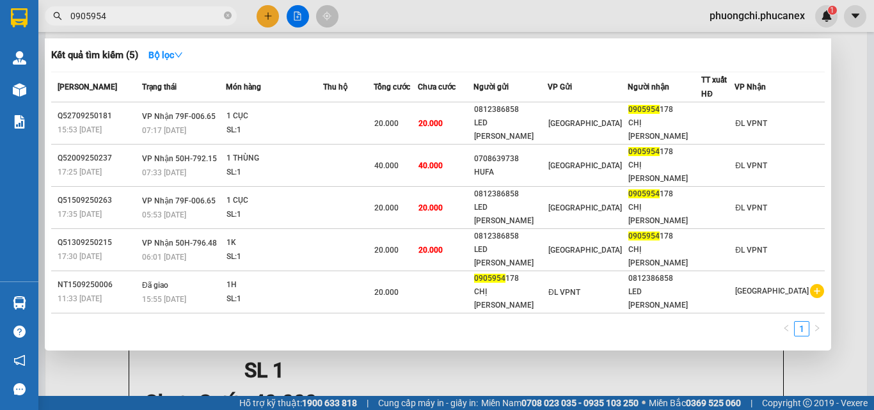
drag, startPoint x: 228, startPoint y: 15, endPoint x: 165, endPoint y: 14, distance: 62.7
click at [223, 15] on span "0905954" at bounding box center [141, 15] width 192 height 19
click at [163, 13] on input "0905954" at bounding box center [145, 16] width 151 height 14
click at [228, 16] on icon "close-circle" at bounding box center [228, 16] width 8 height 8
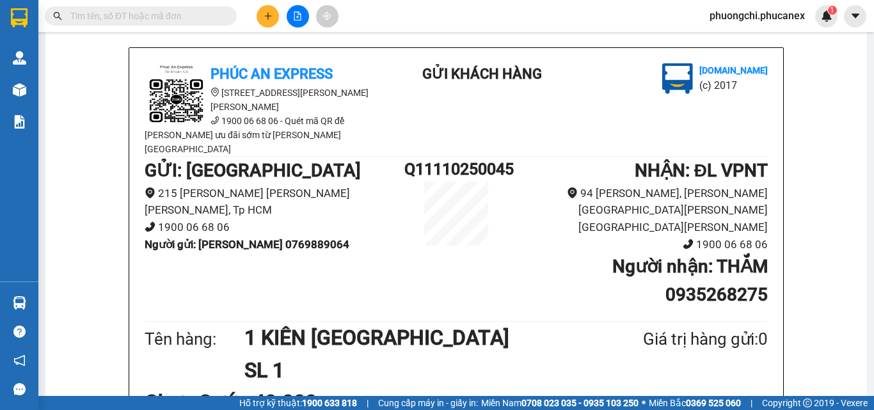
click at [226, 15] on span at bounding box center [228, 16] width 8 height 14
click at [181, 19] on input "text" at bounding box center [145, 16] width 151 height 14
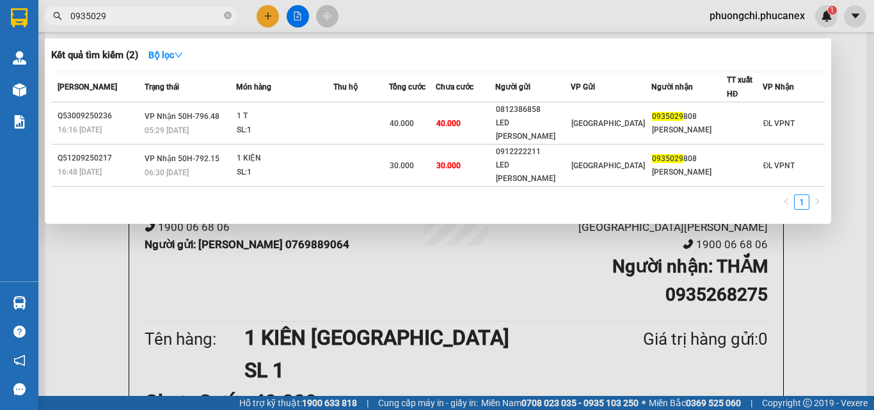
type input "0935029"
click at [227, 15] on icon "close-circle" at bounding box center [228, 16] width 8 height 8
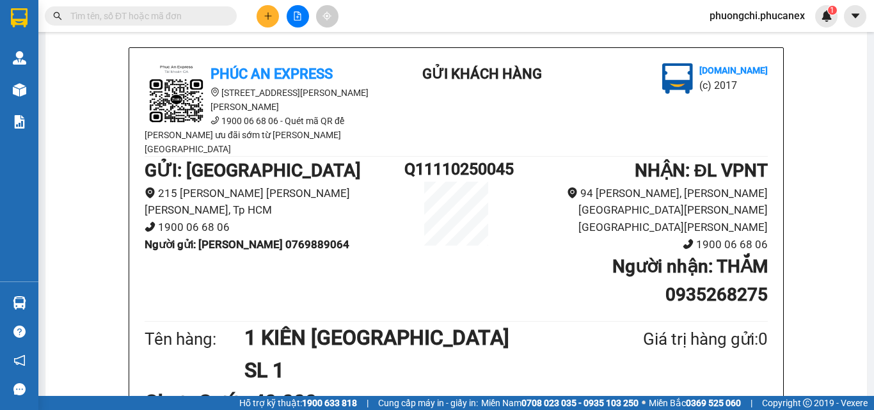
click at [205, 16] on input "text" at bounding box center [145, 16] width 151 height 14
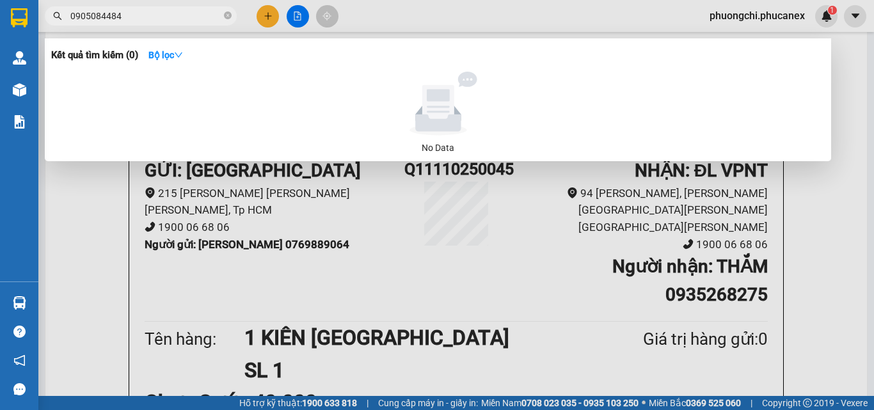
drag, startPoint x: 129, startPoint y: 15, endPoint x: 0, endPoint y: 44, distance: 132.5
click at [0, 44] on section "Kết quả [PERSON_NAME] ( 0 ) Bộ lọc No Data 0905084484 phuongchi.phucanex 1 [PER…" at bounding box center [437, 205] width 874 height 410
type input "0905084484"
click at [228, 11] on span at bounding box center [228, 16] width 8 height 12
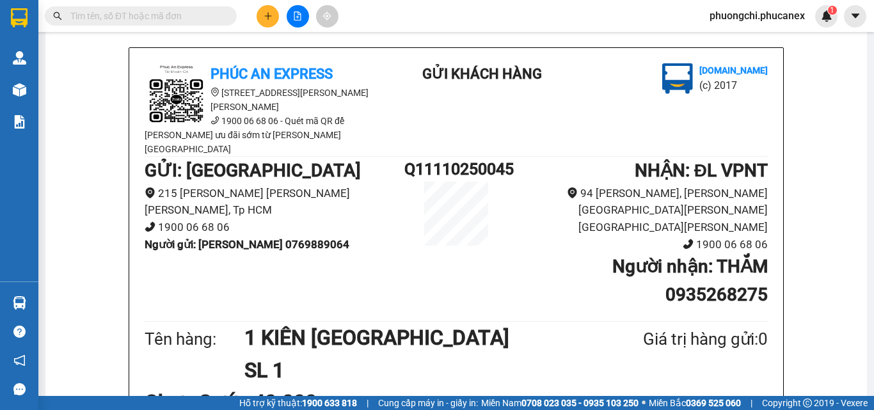
click at [191, 17] on input "text" at bounding box center [145, 16] width 151 height 14
paste input "Q11110250051"
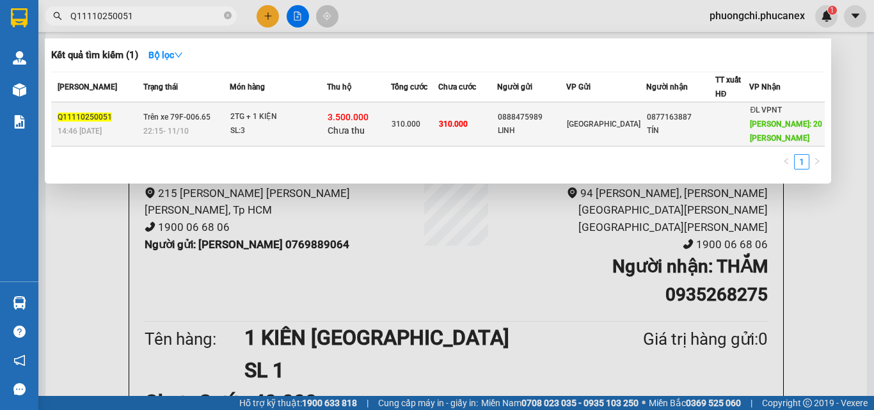
type input "Q11110250051"
click at [161, 122] on span "Trên xe 79F-006.65" at bounding box center [176, 116] width 67 height 10
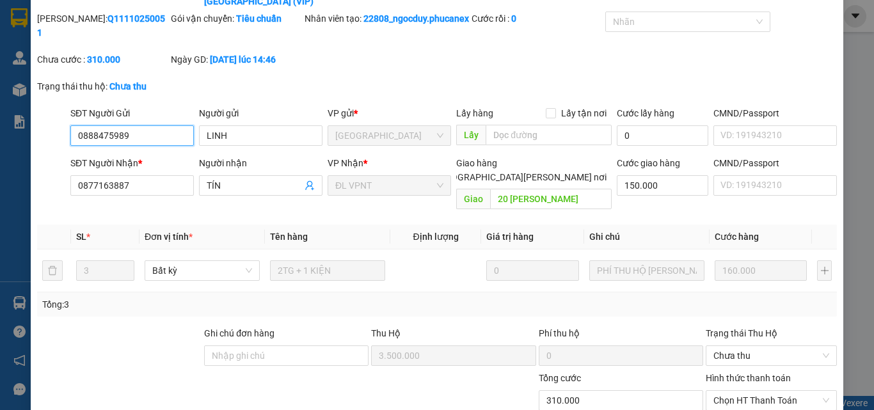
type input "0888475989"
type input "LINH"
type input "0877163887"
type input "TÍN"
type input "20 [PERSON_NAME]"
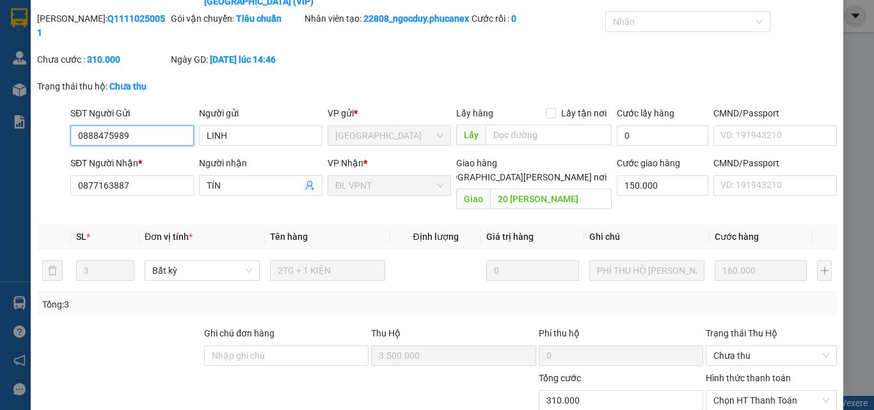
type input "150.000"
type input "3.500.000"
type input "0"
type input "310.000"
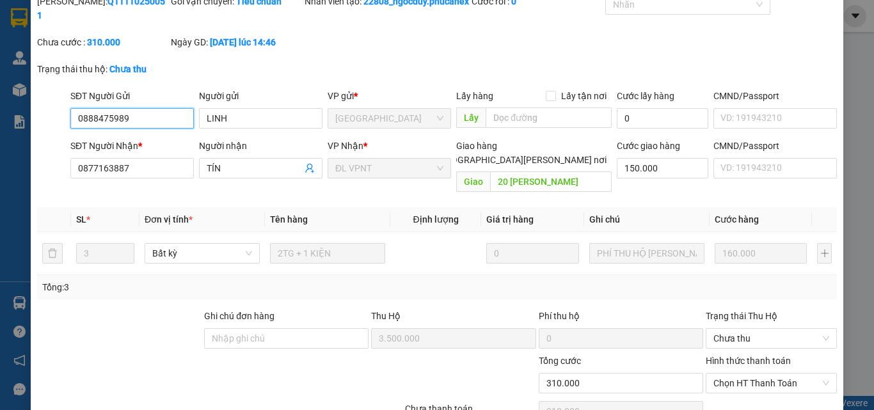
scroll to position [124, 0]
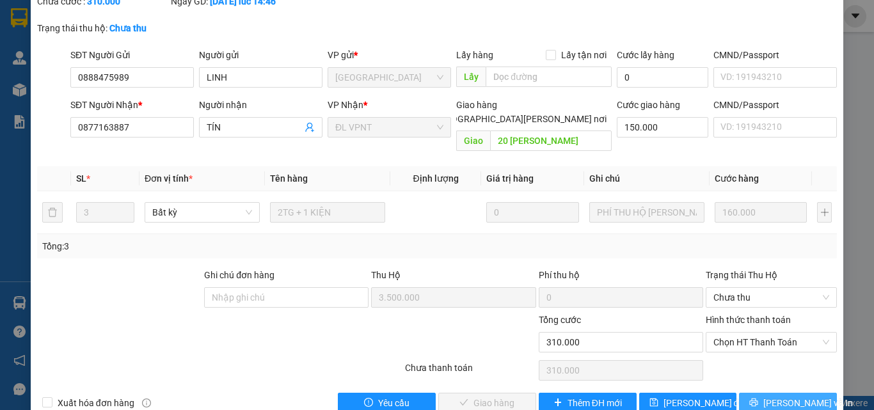
click at [782, 396] on span "[PERSON_NAME] và In" at bounding box center [808, 403] width 90 height 14
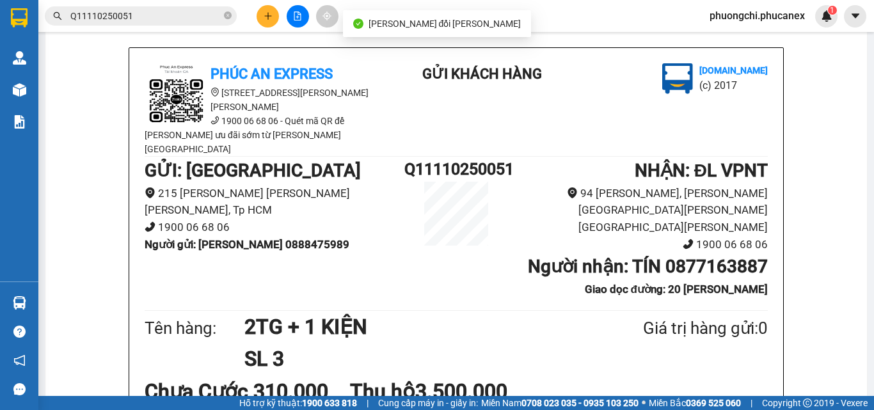
scroll to position [128, 0]
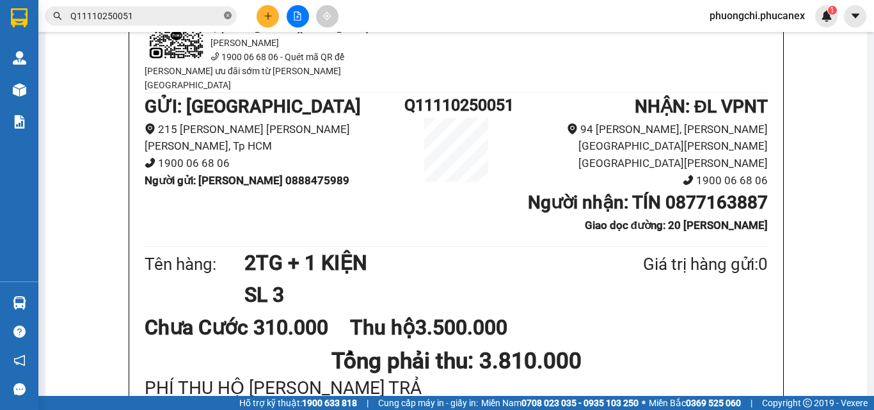
click at [226, 12] on icon "close-circle" at bounding box center [228, 16] width 8 height 8
click at [195, 13] on input "text" at bounding box center [145, 16] width 151 height 14
paste input "Q11110250061"
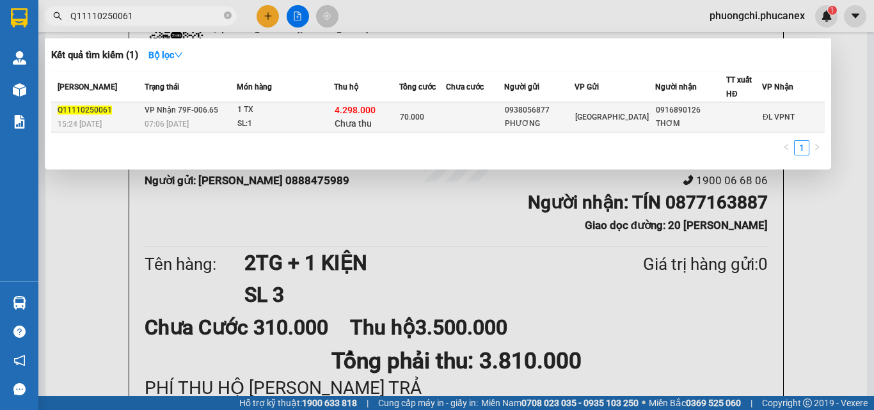
type input "Q11110250061"
click at [420, 122] on span "70.000" at bounding box center [412, 117] width 24 height 9
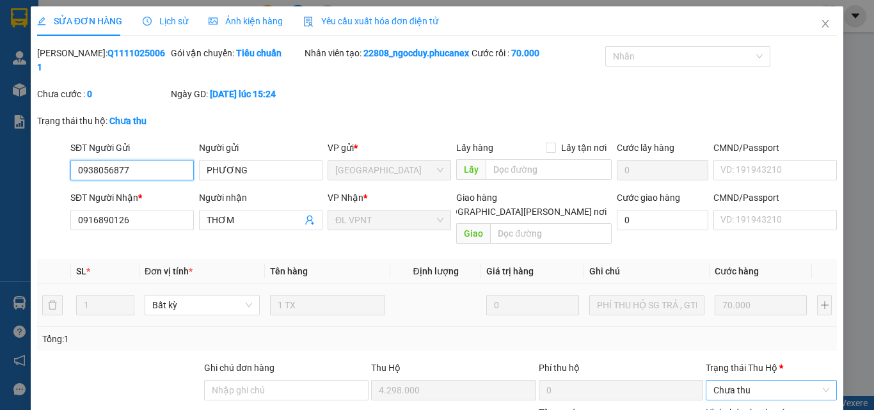
type input "0938056877"
type input "PHƯƠNG"
type input "0916890126"
type input "THƠM"
type input "4.298.000"
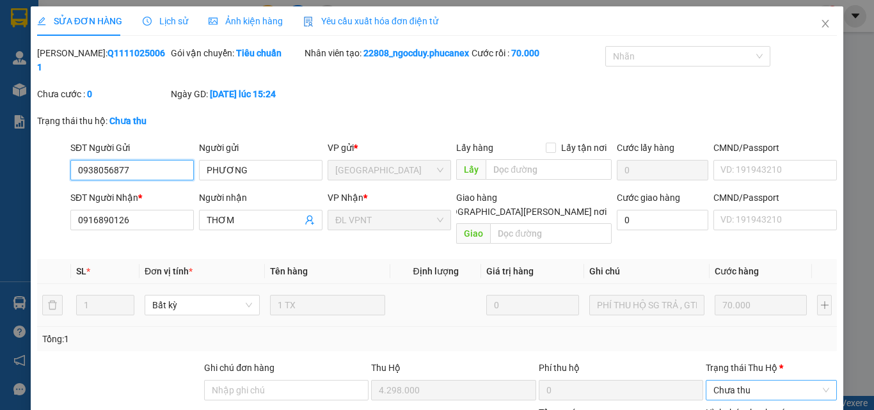
type input "0"
type input "70.000"
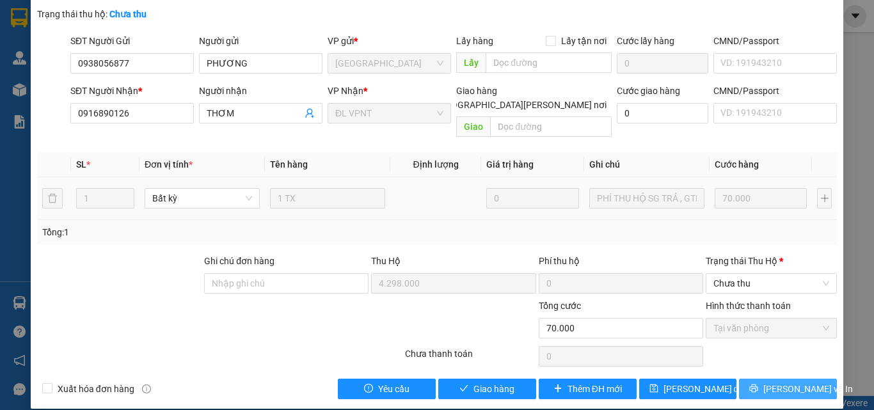
click at [778, 382] on span "[PERSON_NAME] và In" at bounding box center [808, 389] width 90 height 14
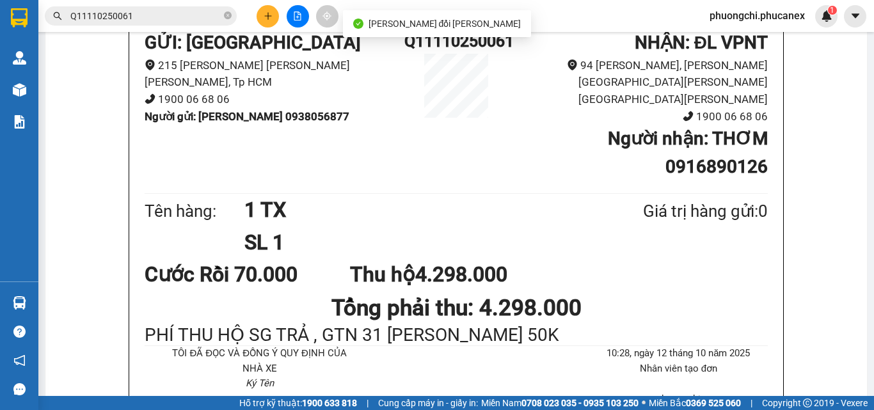
scroll to position [128, 0]
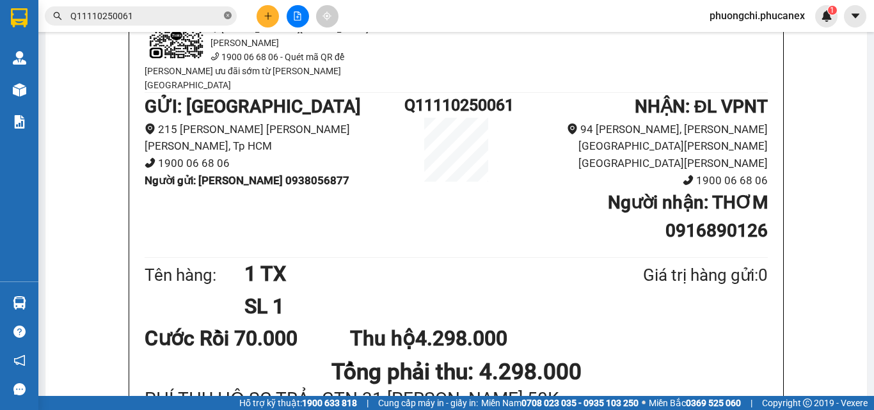
click at [224, 15] on icon "close-circle" at bounding box center [228, 16] width 8 height 8
drag, startPoint x: 182, startPoint y: 18, endPoint x: 205, endPoint y: 23, distance: 23.6
click at [193, 20] on input "text" at bounding box center [145, 16] width 151 height 14
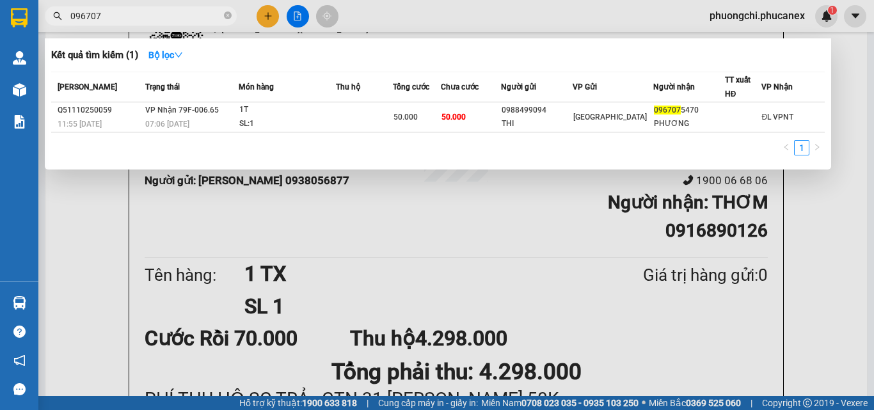
type input "096707"
click at [226, 17] on icon "close-circle" at bounding box center [228, 16] width 8 height 8
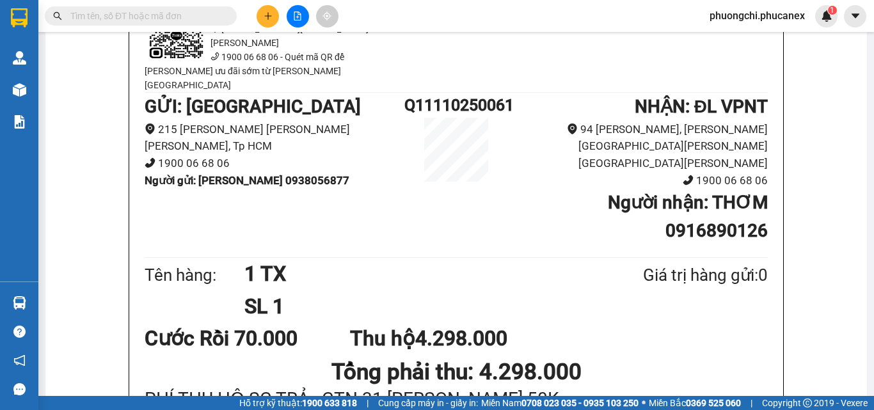
click at [207, 17] on input "text" at bounding box center [145, 16] width 151 height 14
paste input "Q11110250051"
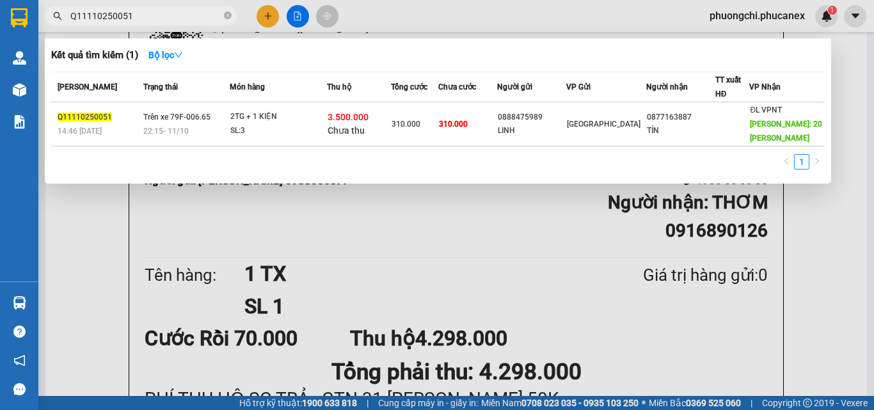
type input "Q11110250051"
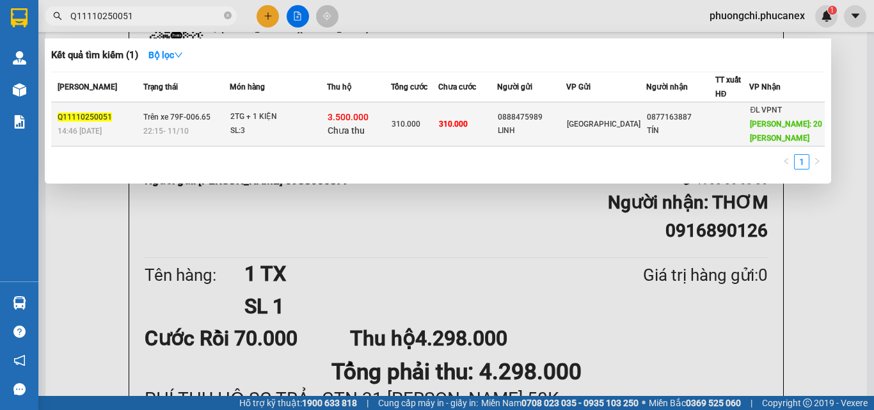
click at [437, 116] on td "310.000" at bounding box center [414, 124] width 47 height 44
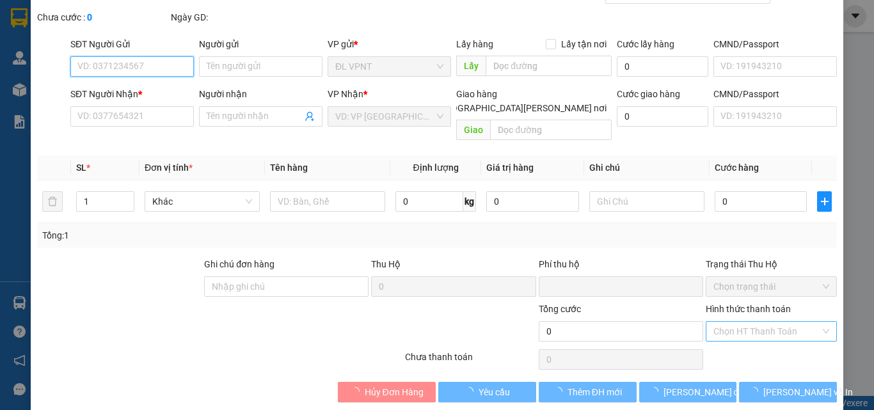
type input "0888475989"
type input "LINH"
type input "0877163887"
type input "TÍN"
type input "20 [PERSON_NAME]"
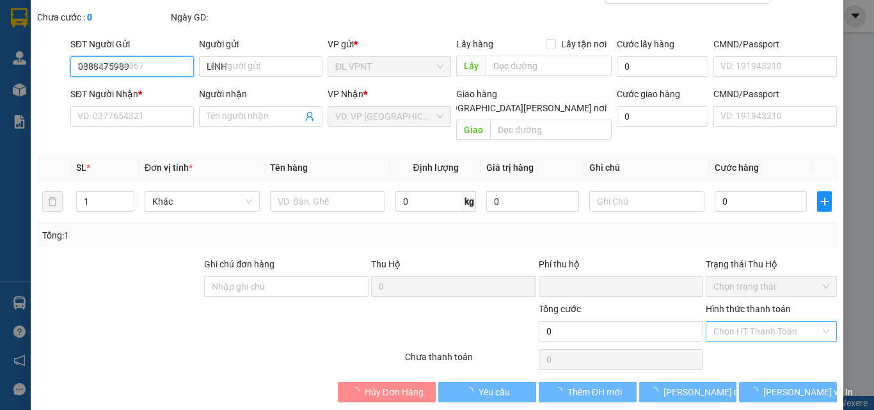
type input "150.000"
type input "3.500.000"
type input "0"
type input "310.000"
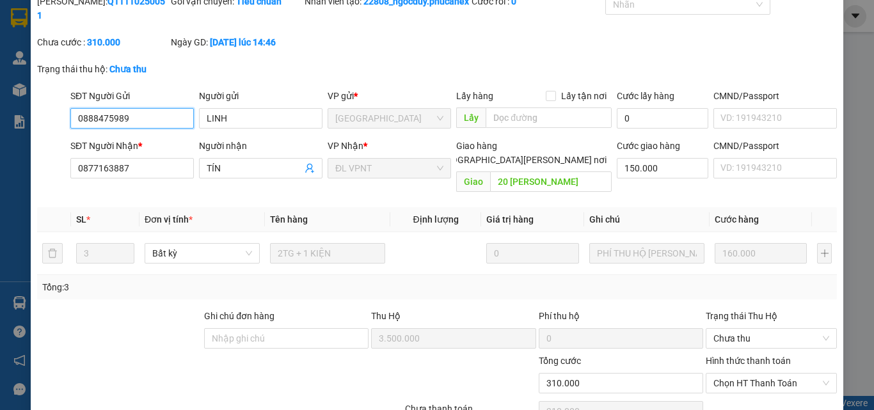
scroll to position [124, 0]
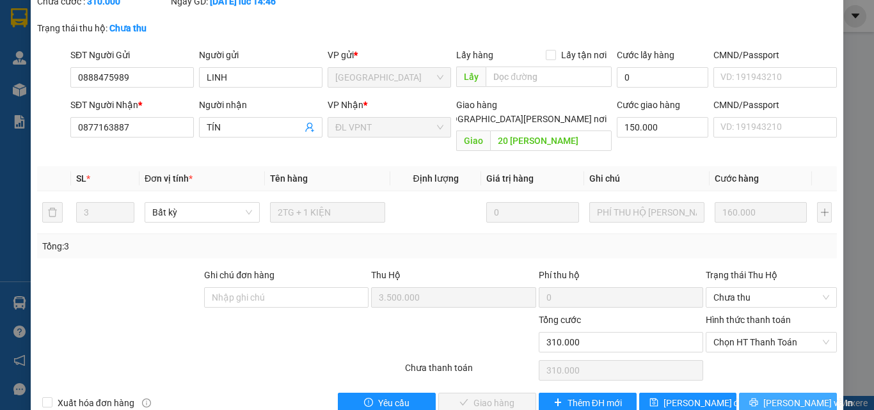
click at [783, 396] on span "[PERSON_NAME] và In" at bounding box center [808, 403] width 90 height 14
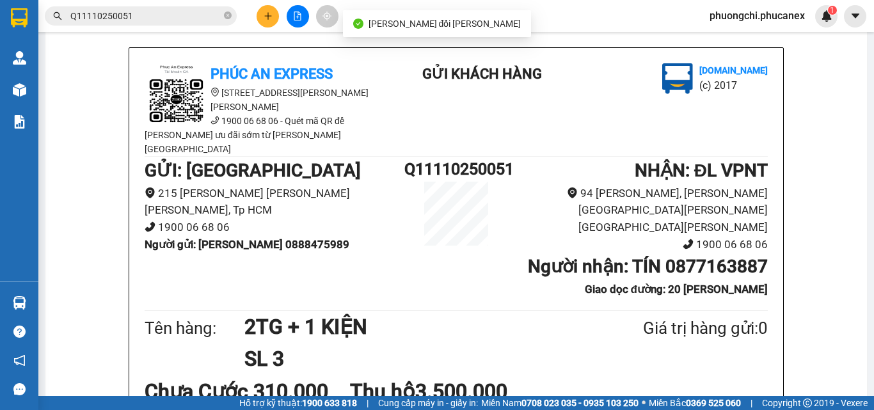
scroll to position [128, 0]
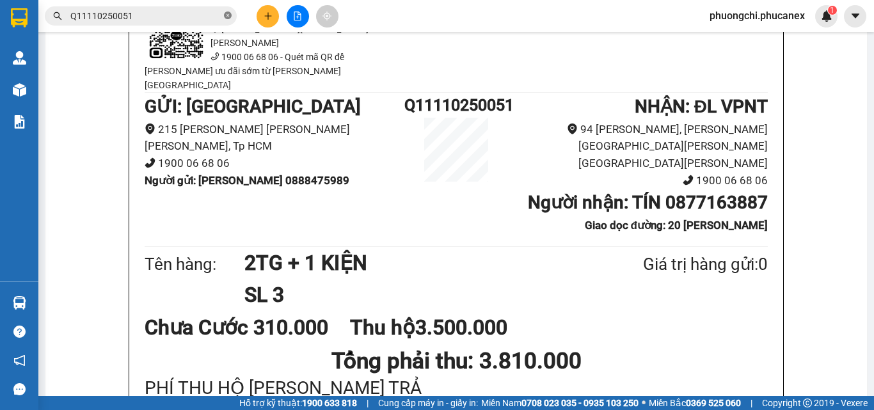
click at [229, 16] on icon "close-circle" at bounding box center [228, 16] width 8 height 8
click at [209, 17] on input "text" at bounding box center [145, 16] width 151 height 14
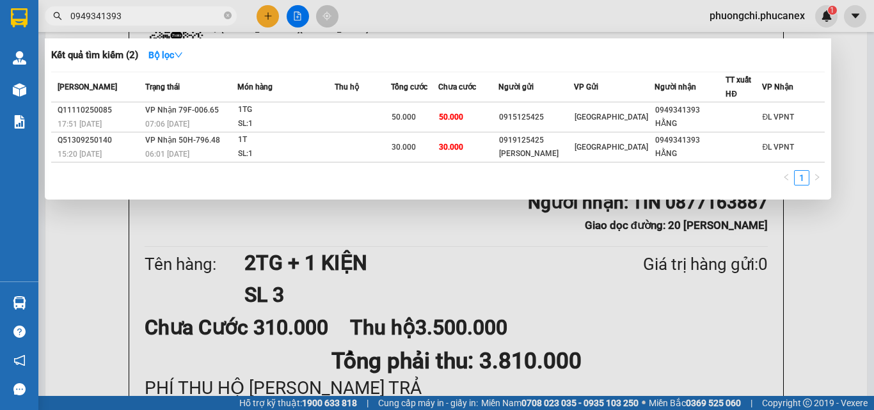
scroll to position [0, 1025]
type input "0949341393"
click at [232, 19] on span "0949341393" at bounding box center [141, 15] width 192 height 19
click at [227, 17] on icon "close-circle" at bounding box center [228, 16] width 8 height 8
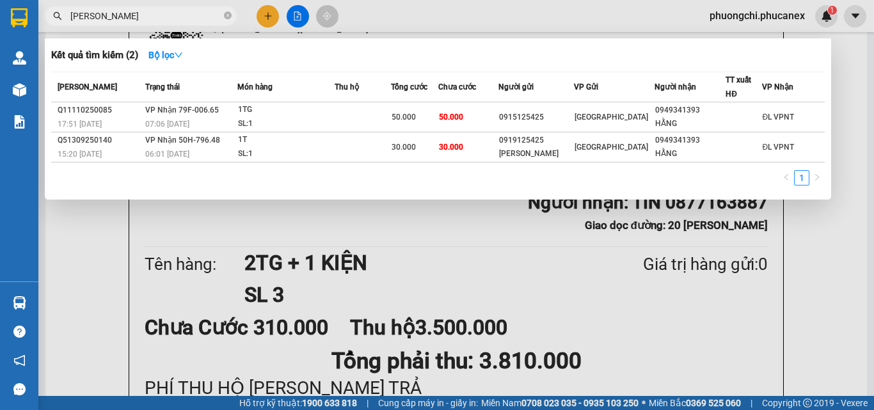
type input "[PERSON_NAME]"
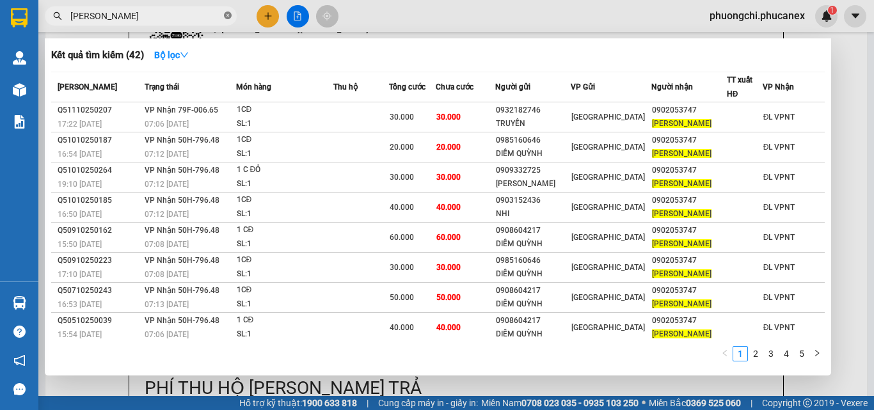
click at [230, 15] on icon "close-circle" at bounding box center [228, 16] width 8 height 8
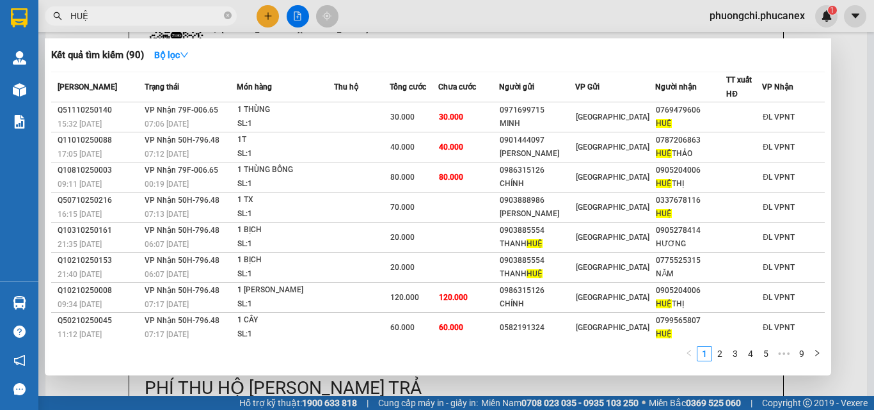
type input "HUỆ"
drag, startPoint x: 225, startPoint y: 16, endPoint x: 219, endPoint y: 15, distance: 6.5
click at [225, 15] on icon "close-circle" at bounding box center [228, 16] width 8 height 8
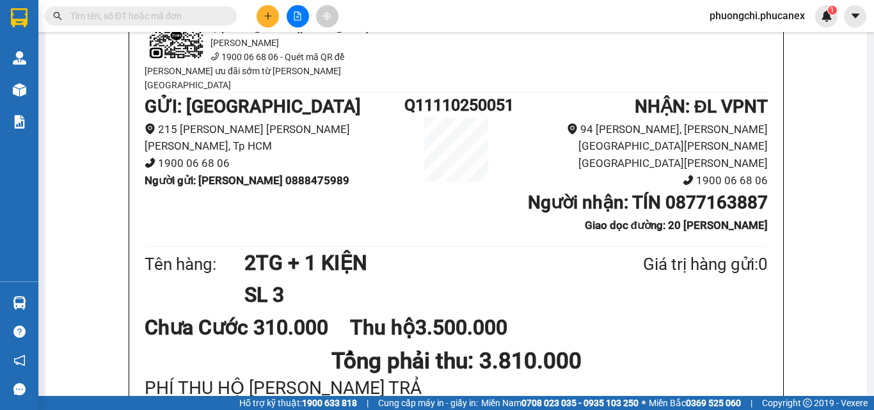
click at [196, 13] on input "text" at bounding box center [145, 16] width 151 height 14
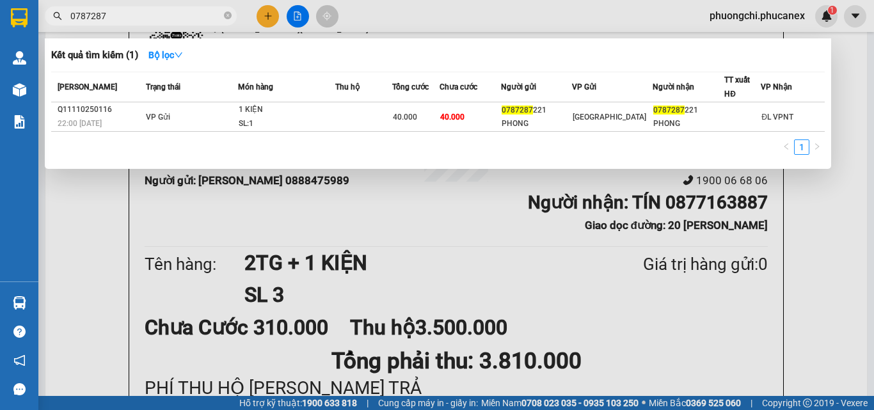
type input "0787287"
click at [136, 144] on div "1" at bounding box center [437, 150] width 773 height 23
drag, startPoint x: 227, startPoint y: 14, endPoint x: 199, endPoint y: 14, distance: 28.1
click at [223, 14] on span "0787287" at bounding box center [141, 15] width 192 height 19
click at [190, 13] on input "0787287" at bounding box center [145, 16] width 151 height 14
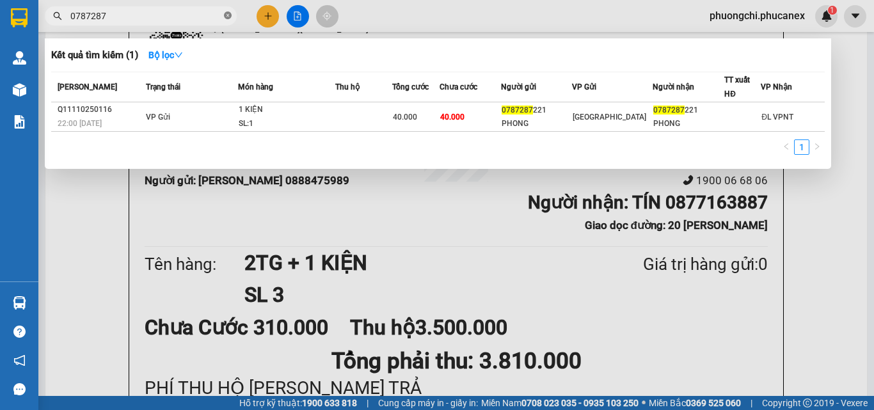
click at [231, 14] on icon "close-circle" at bounding box center [228, 16] width 8 height 8
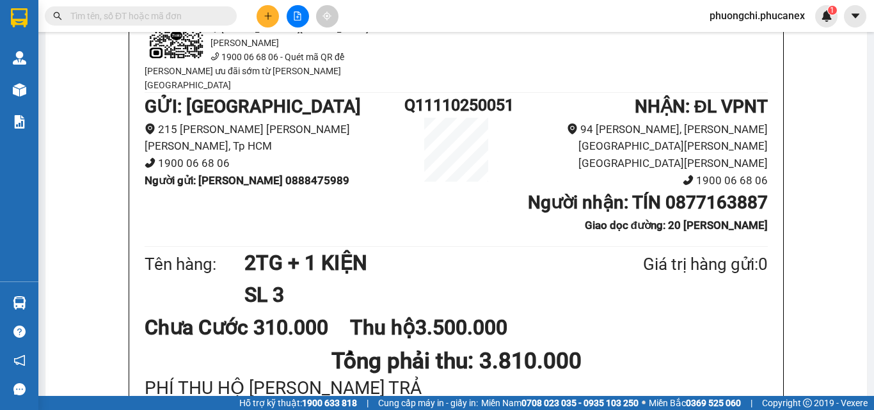
drag, startPoint x: 198, startPoint y: 17, endPoint x: 180, endPoint y: 3, distance: 22.8
click at [196, 17] on input "text" at bounding box center [145, 16] width 151 height 14
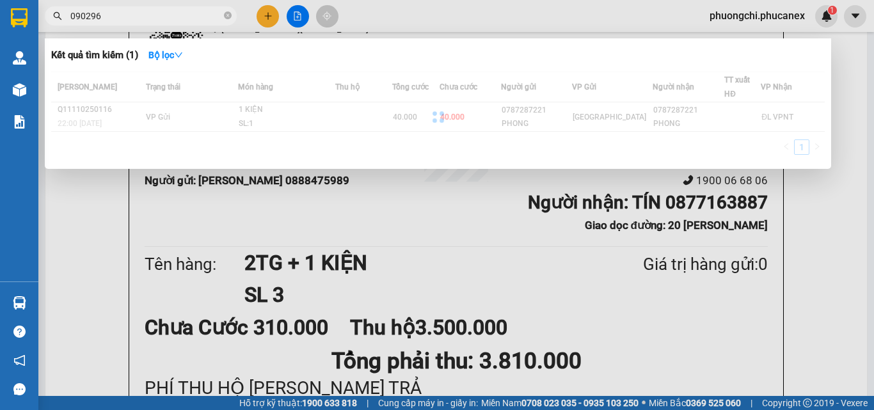
type input "0902964"
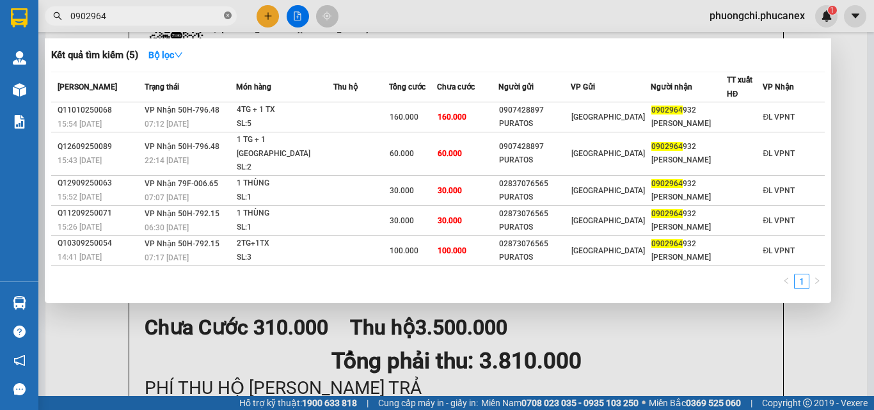
click at [226, 16] on icon "close-circle" at bounding box center [228, 16] width 8 height 8
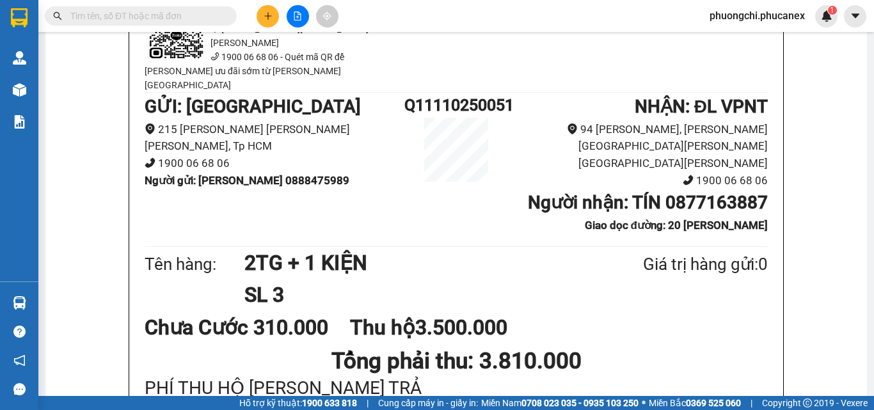
click at [211, 11] on input "text" at bounding box center [145, 16] width 151 height 14
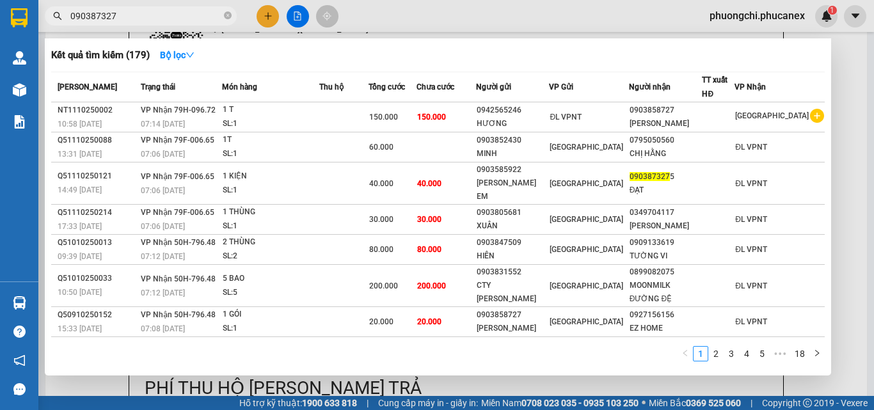
type input "0903873275"
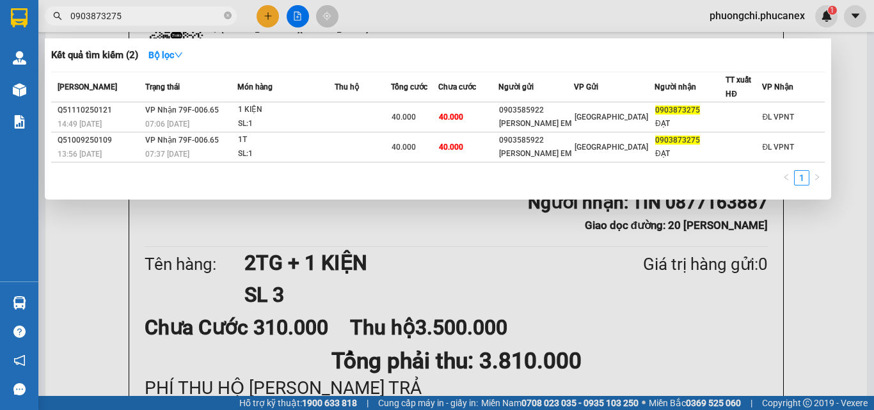
click at [230, 19] on icon "close-circle" at bounding box center [228, 16] width 8 height 8
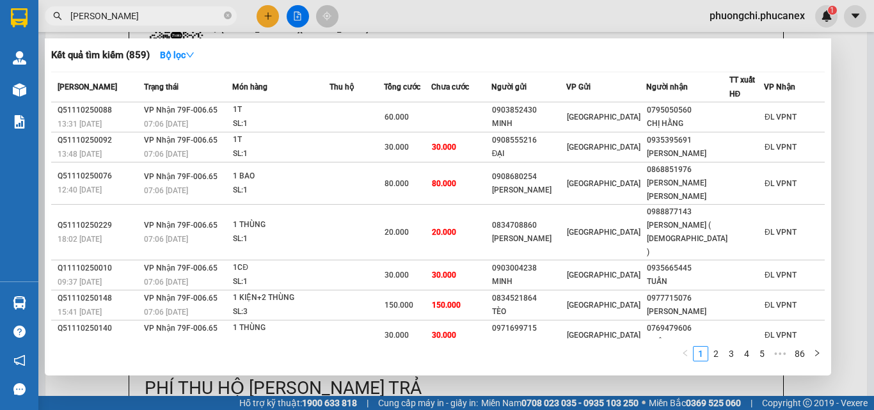
type input "[PERSON_NAME]"
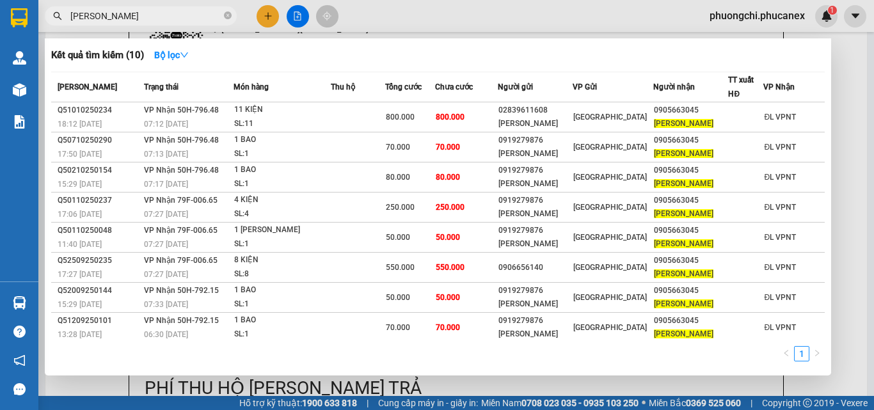
drag, startPoint x: 563, startPoint y: 8, endPoint x: 228, endPoint y: 16, distance: 335.2
click at [228, 16] on icon "close-circle" at bounding box center [228, 16] width 8 height 8
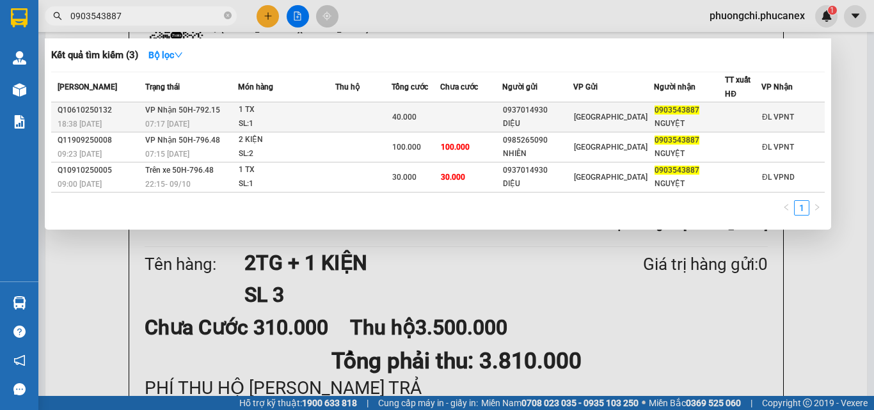
type input "0903543887"
click at [391, 111] on td at bounding box center [363, 117] width 56 height 30
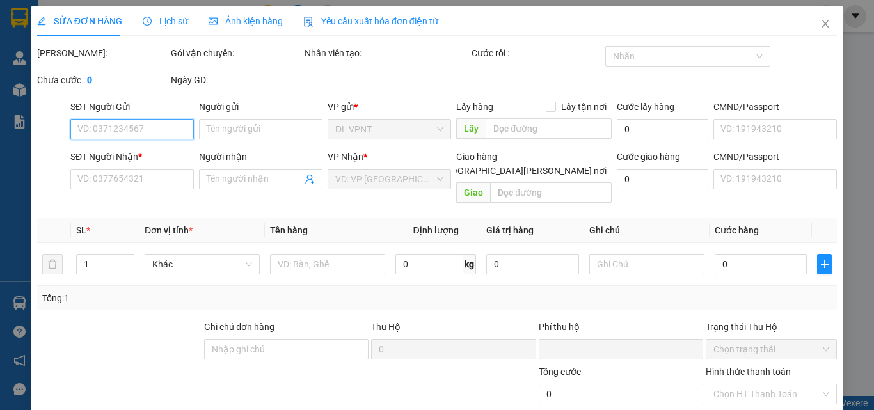
type input "0937014930"
type input "DIỆU"
type input "0903543887"
type input "NGUYỆT"
type input "0"
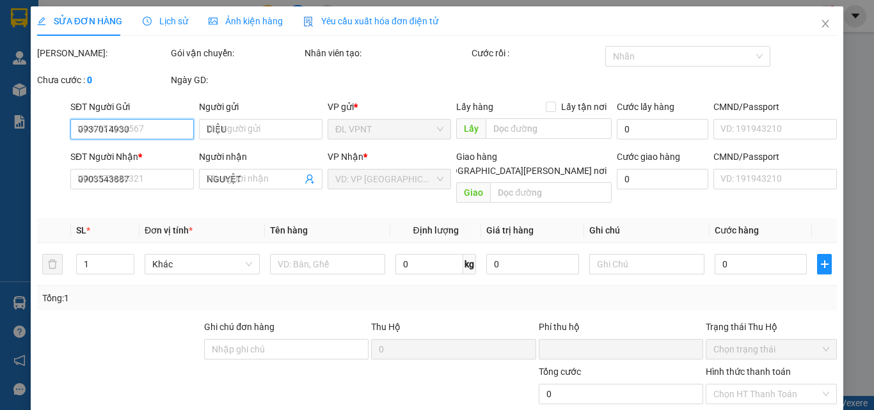
type input "40.000"
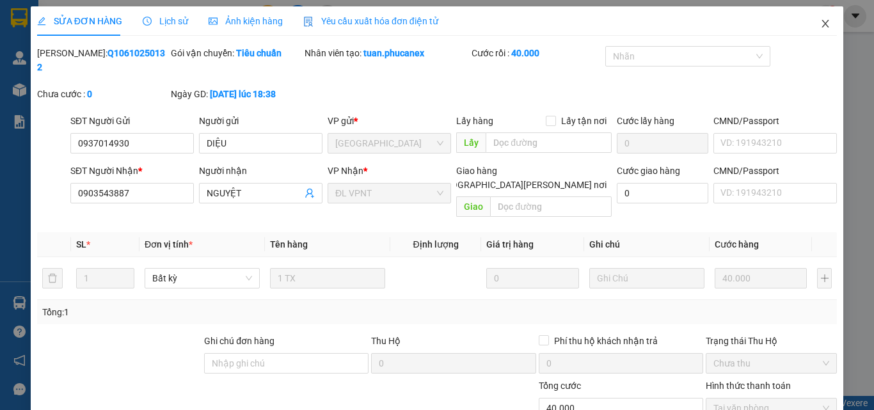
click at [820, 24] on icon "close" at bounding box center [825, 24] width 10 height 10
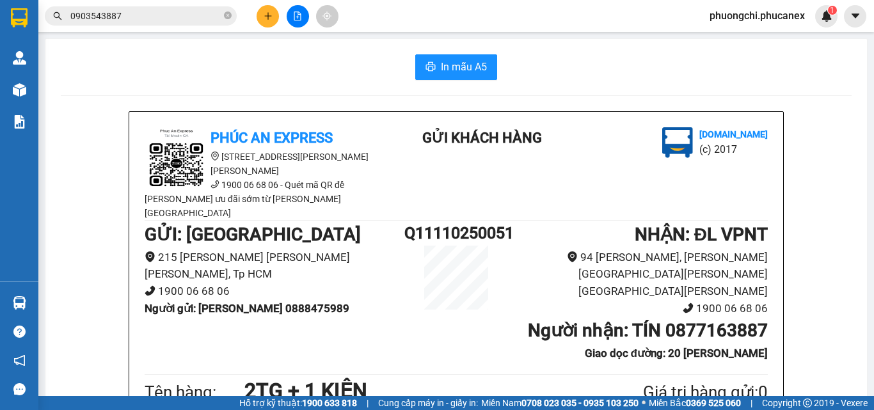
click at [157, 13] on input "0903543887" at bounding box center [145, 16] width 151 height 14
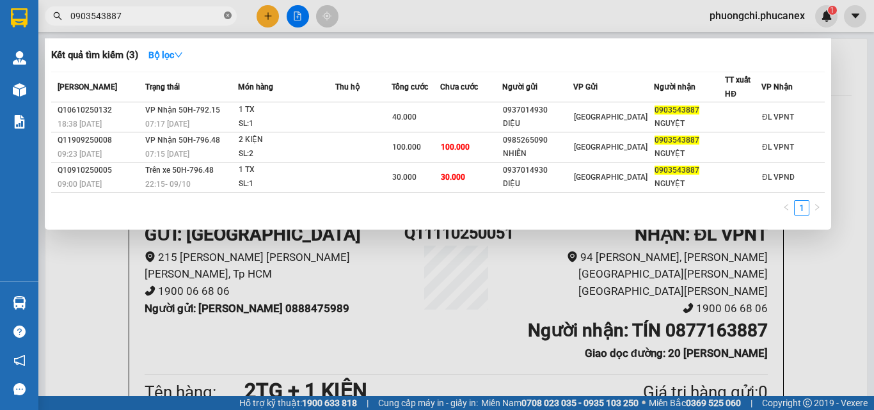
click at [227, 20] on span at bounding box center [228, 16] width 8 height 12
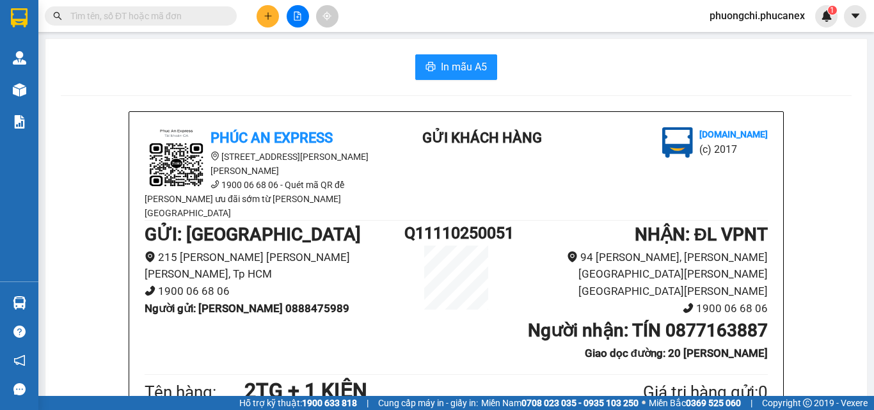
click at [197, 24] on span at bounding box center [141, 15] width 192 height 19
click at [120, 19] on input "text" at bounding box center [145, 16] width 151 height 14
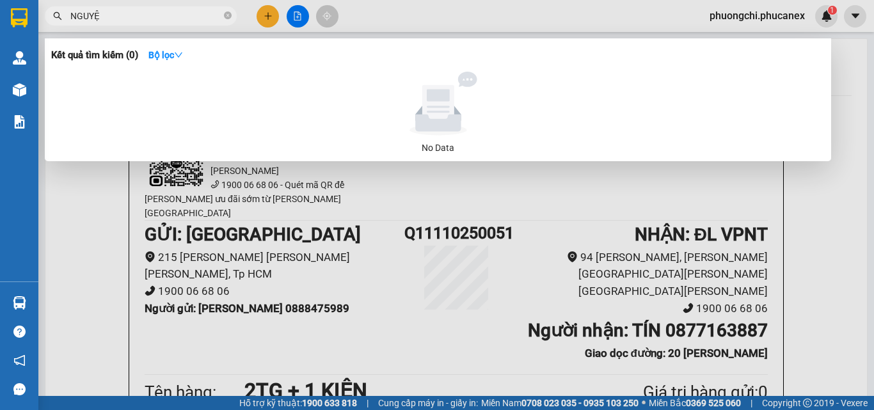
type input "NGUYỆT"
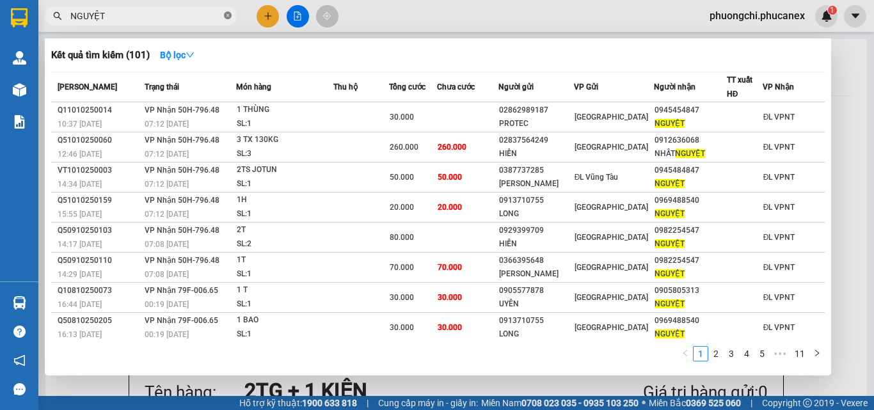
click at [230, 20] on span at bounding box center [228, 16] width 8 height 12
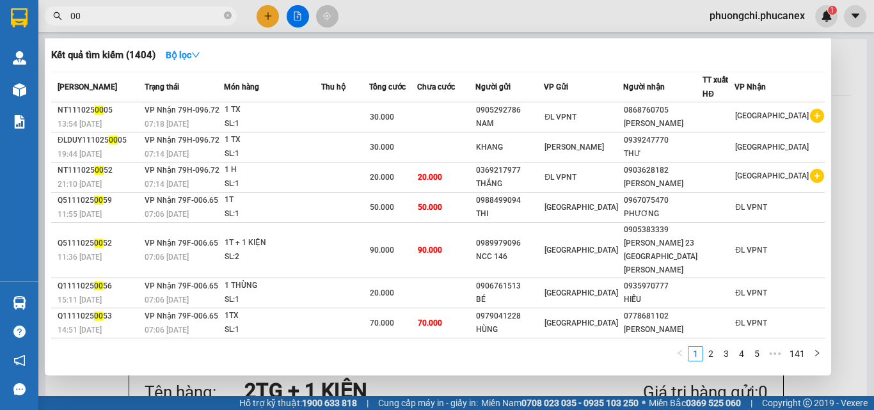
type input "0"
